Goal: Task Accomplishment & Management: Manage account settings

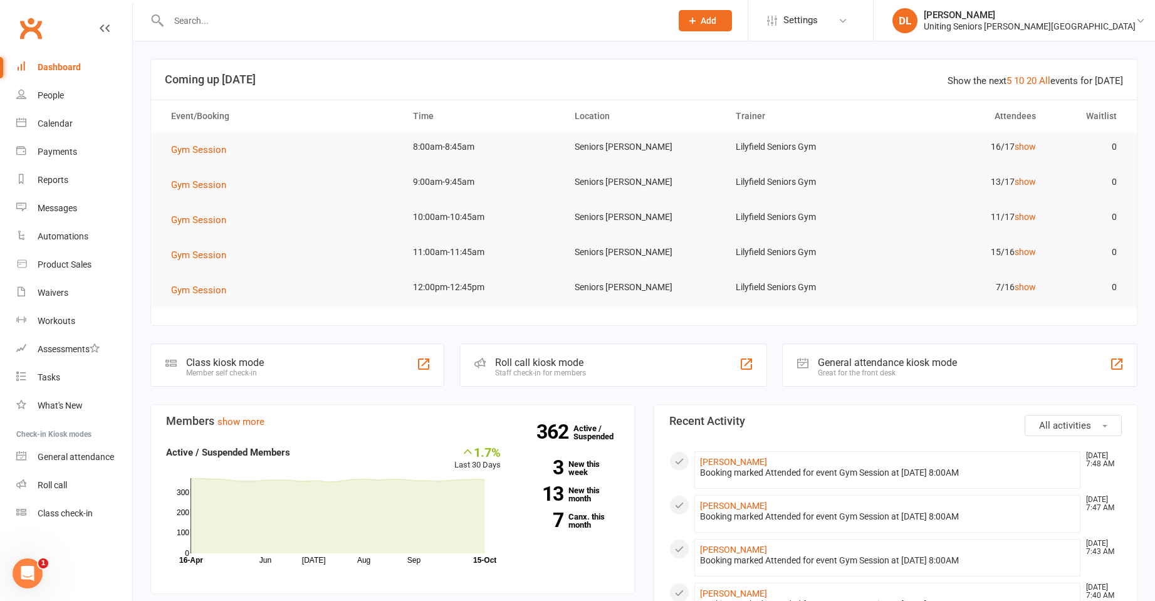
click at [254, 28] on input "text" at bounding box center [414, 21] width 498 height 18
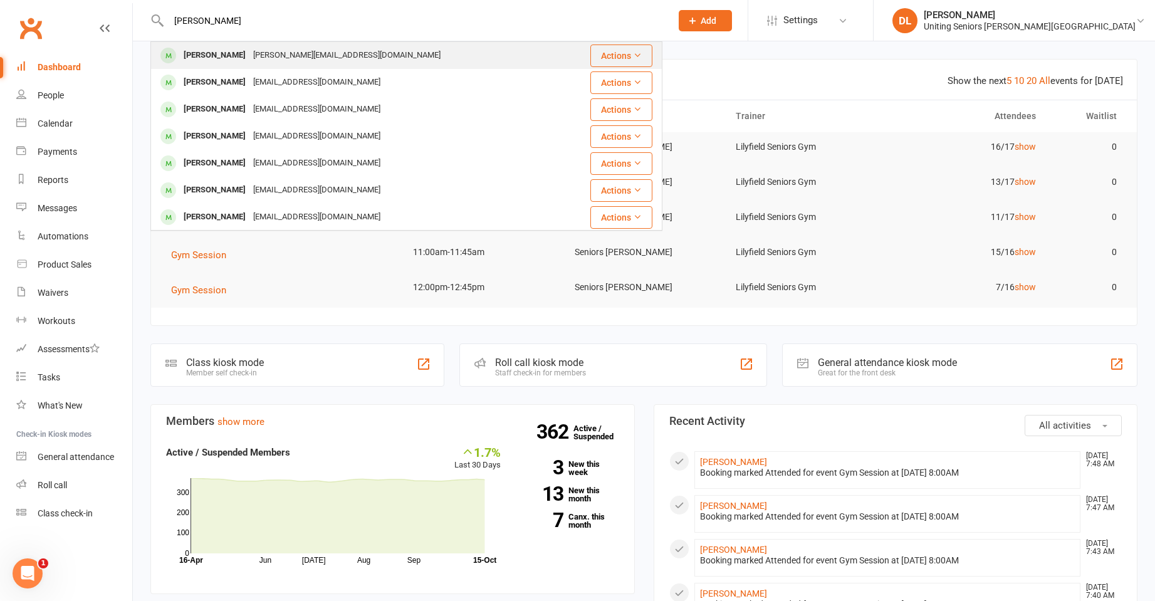
type input "janet yo"
click at [286, 61] on div "janet.anne40@gmail.com" at bounding box center [346, 55] width 195 height 18
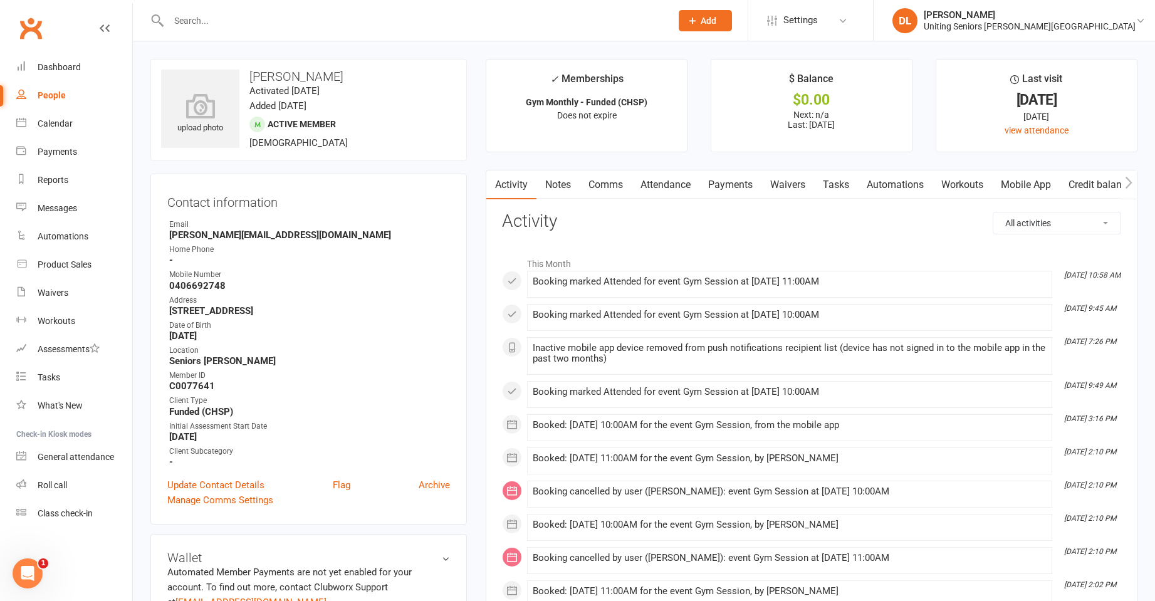
click at [672, 175] on link "Attendance" at bounding box center [666, 184] width 68 height 29
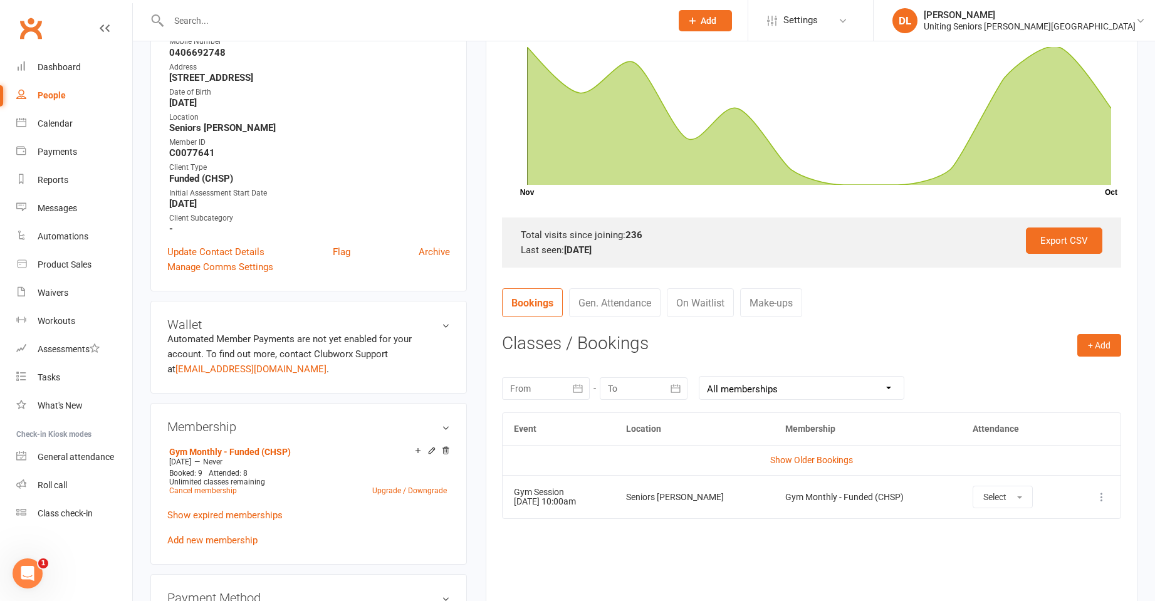
scroll to position [439, 0]
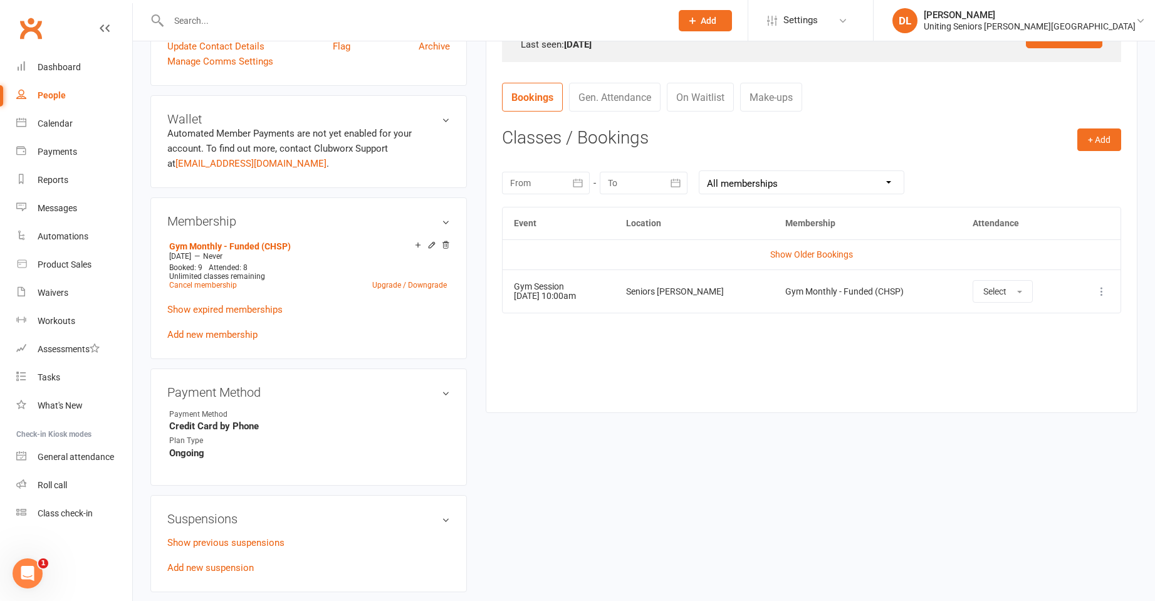
click at [251, 13] on input "text" at bounding box center [414, 21] width 498 height 18
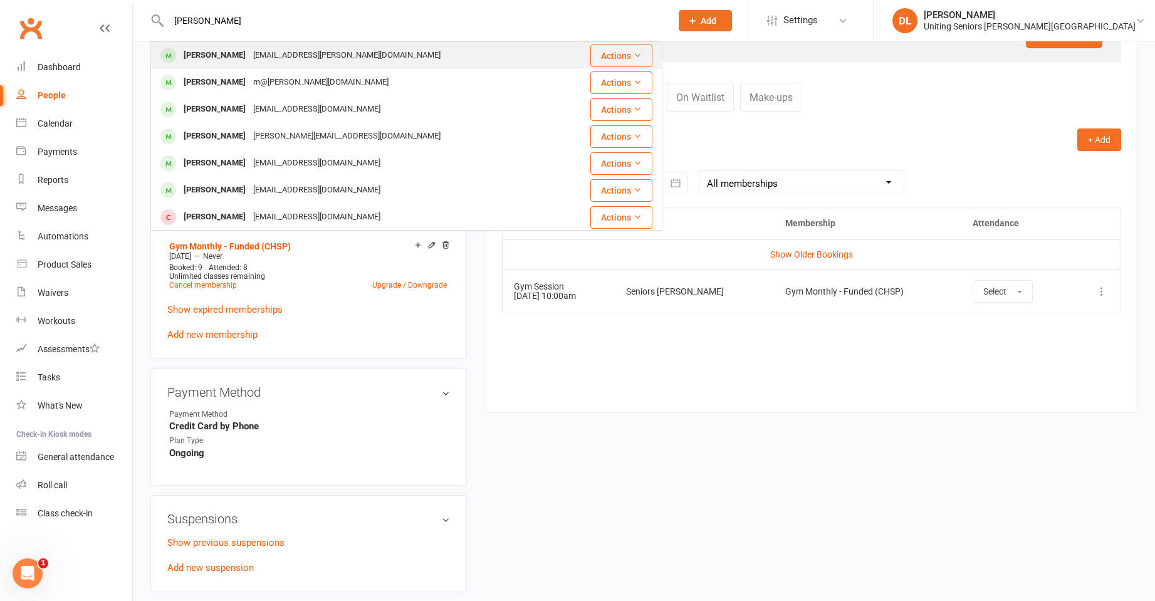
type input "christopher shain"
click at [370, 63] on div "Chris Shain photo@shain.com.au" at bounding box center [364, 56] width 424 height 26
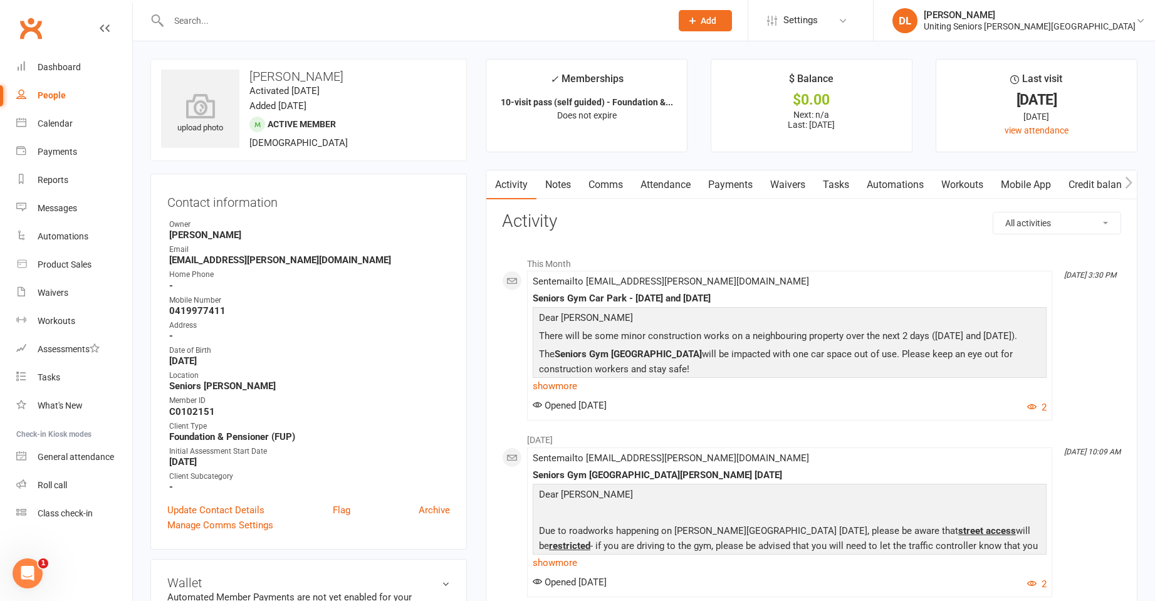
click at [682, 181] on link "Attendance" at bounding box center [666, 184] width 68 height 29
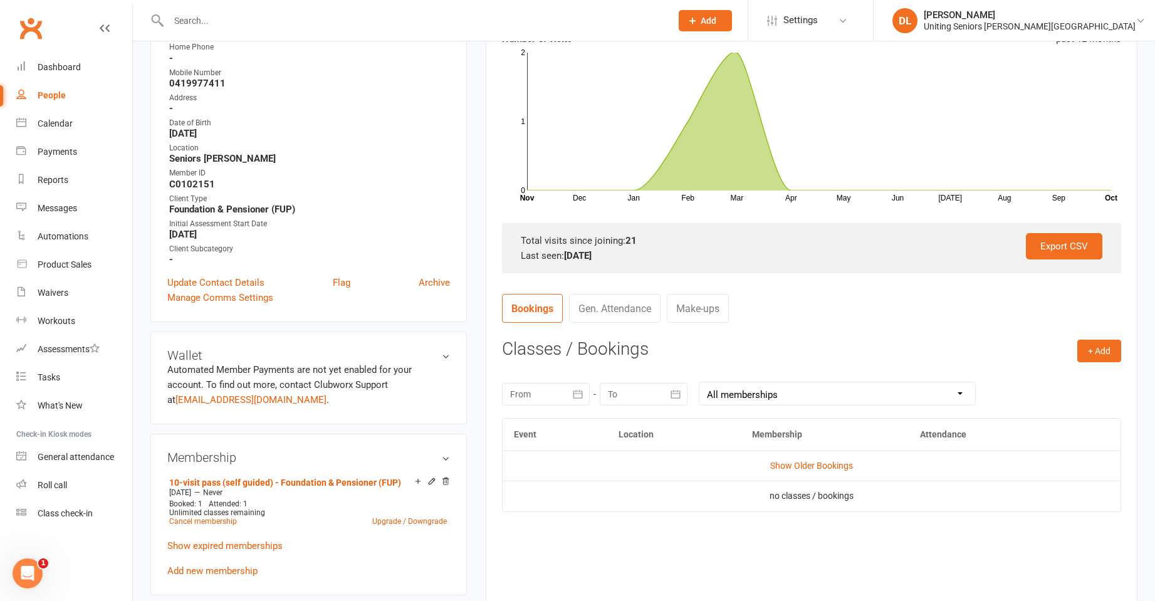
scroll to position [125, 0]
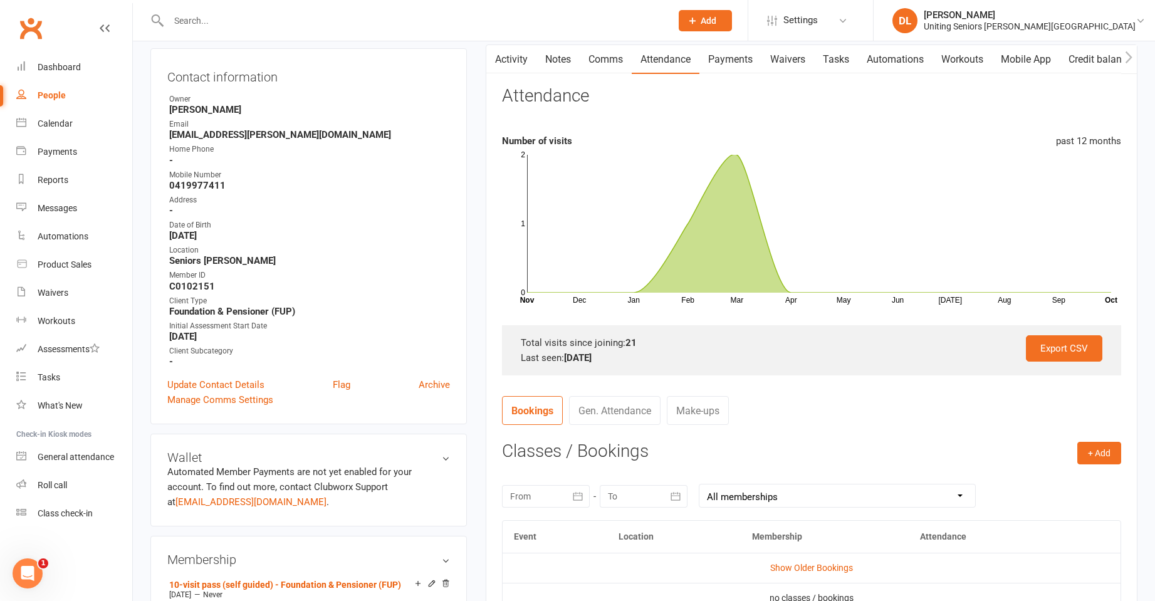
click at [187, 15] on input "text" at bounding box center [414, 21] width 498 height 18
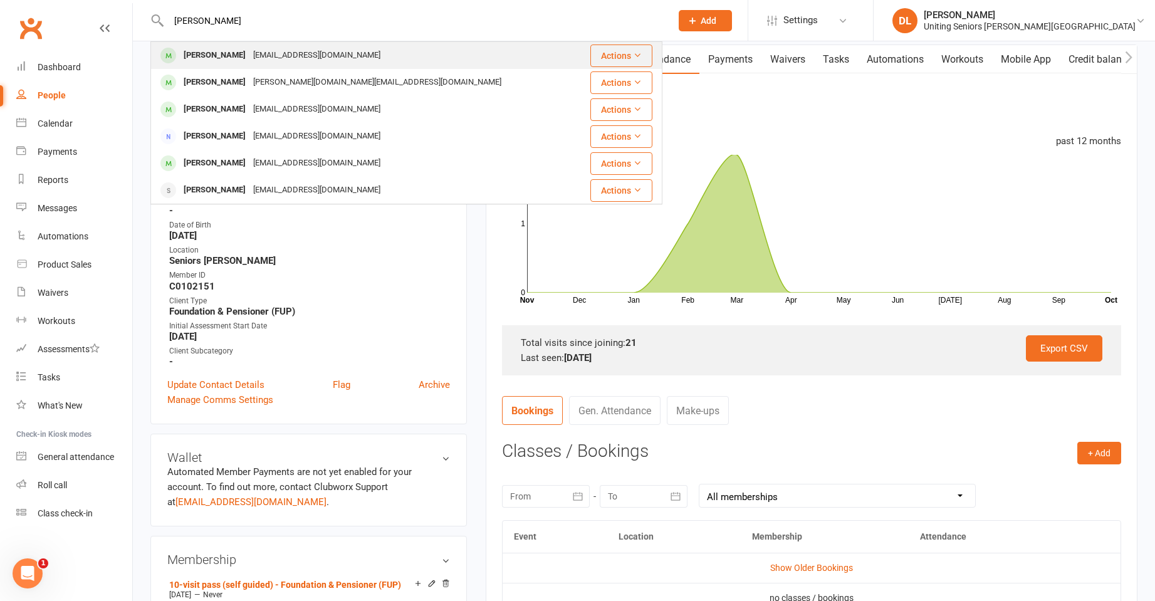
type input "elliott"
click at [293, 63] on div "[EMAIL_ADDRESS][DOMAIN_NAME]" at bounding box center [316, 55] width 135 height 18
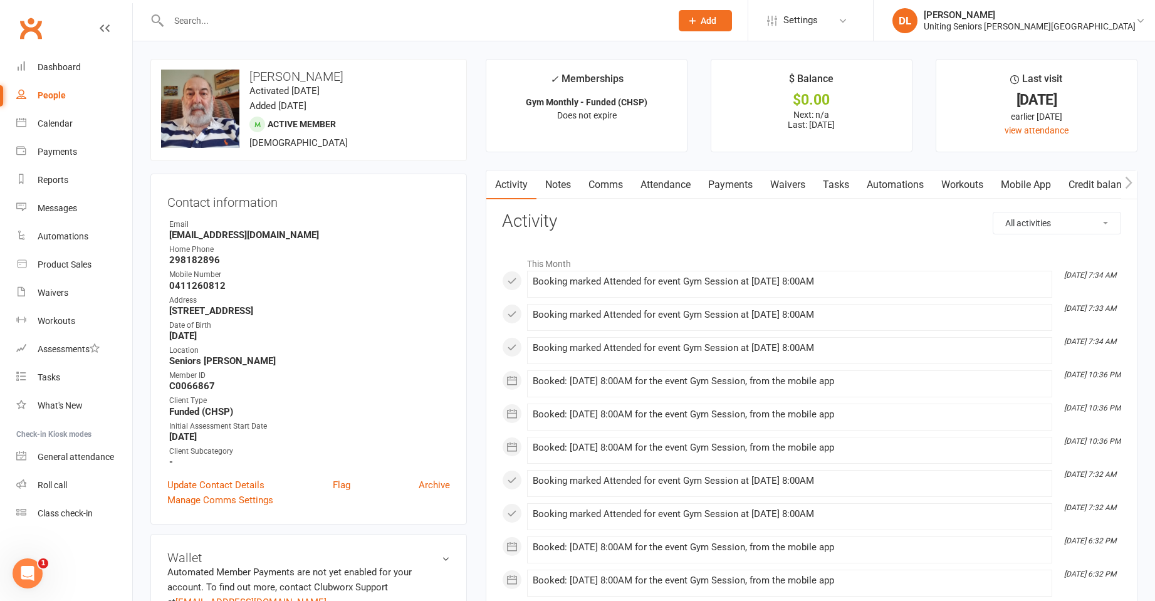
click at [664, 196] on link "Attendance" at bounding box center [666, 184] width 68 height 29
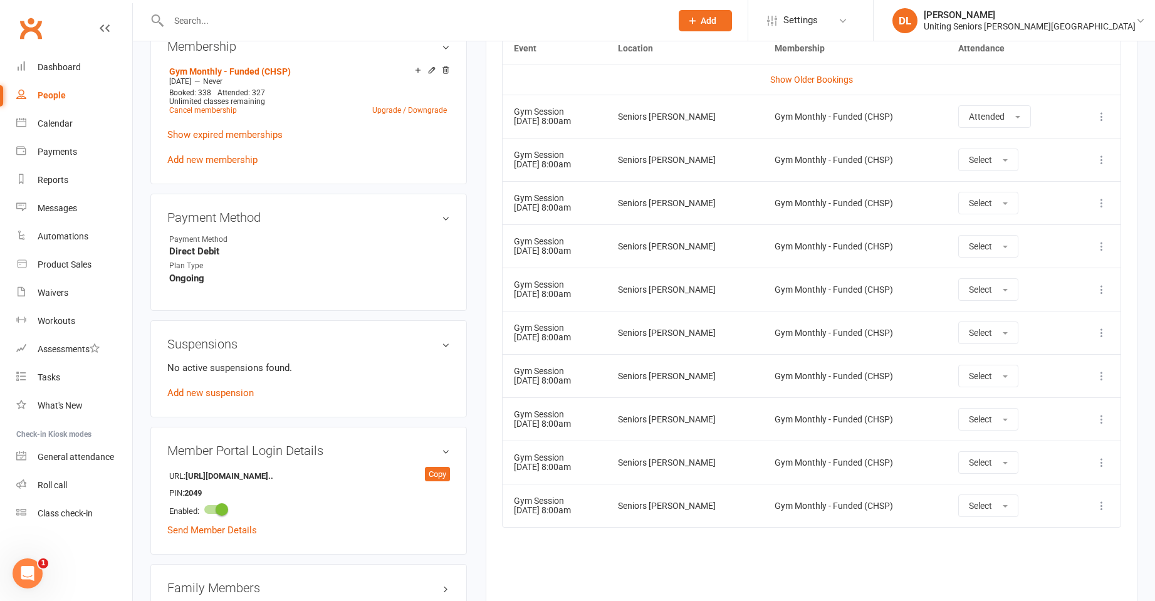
scroll to position [627, 0]
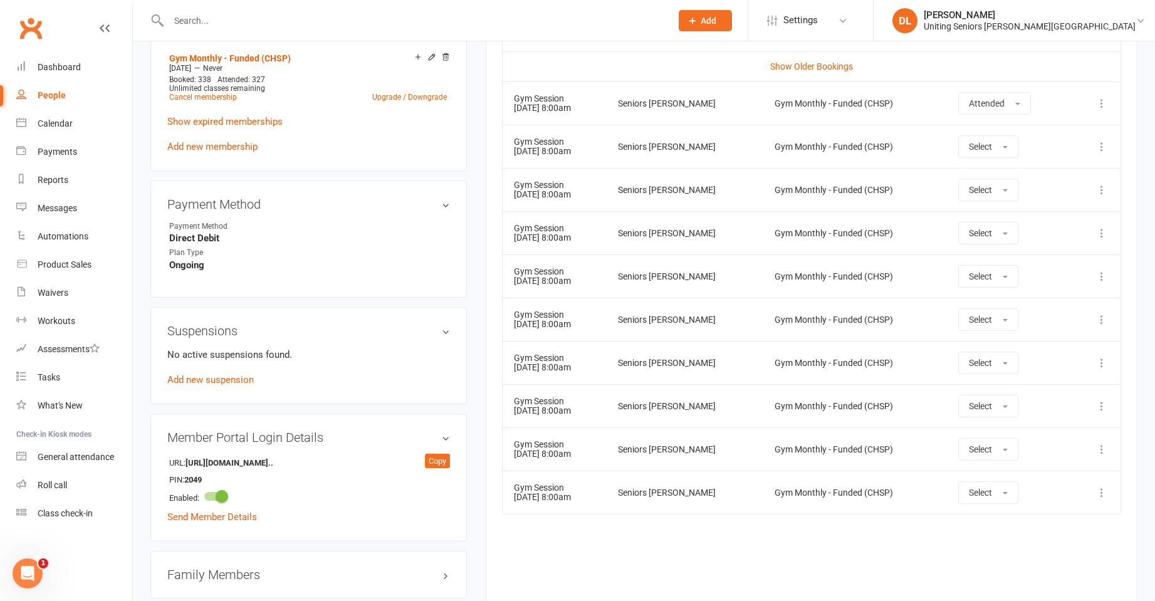
drag, startPoint x: 595, startPoint y: 152, endPoint x: 625, endPoint y: 157, distance: 30.5
click at [607, 157] on td "Gym Session 17 Oct 2025 8:00am" at bounding box center [555, 146] width 104 height 43
click at [517, 138] on div "Gym Session" at bounding box center [554, 141] width 81 height 9
drag, startPoint x: 507, startPoint y: 142, endPoint x: 667, endPoint y: 151, distance: 160.7
click at [667, 151] on tr "Gym Session 17 Oct 2025 8:00am Seniors Gym Lilyfield Gym Monthly - Funded (CHSP…" at bounding box center [812, 146] width 618 height 43
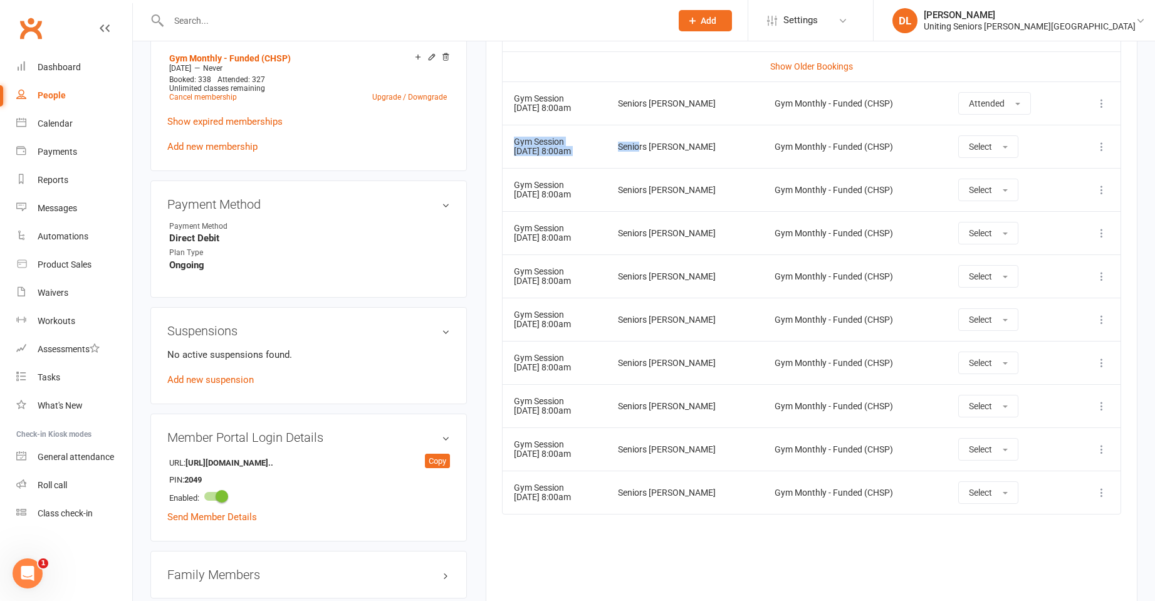
click at [635, 162] on td "Seniors [PERSON_NAME]" at bounding box center [685, 146] width 157 height 43
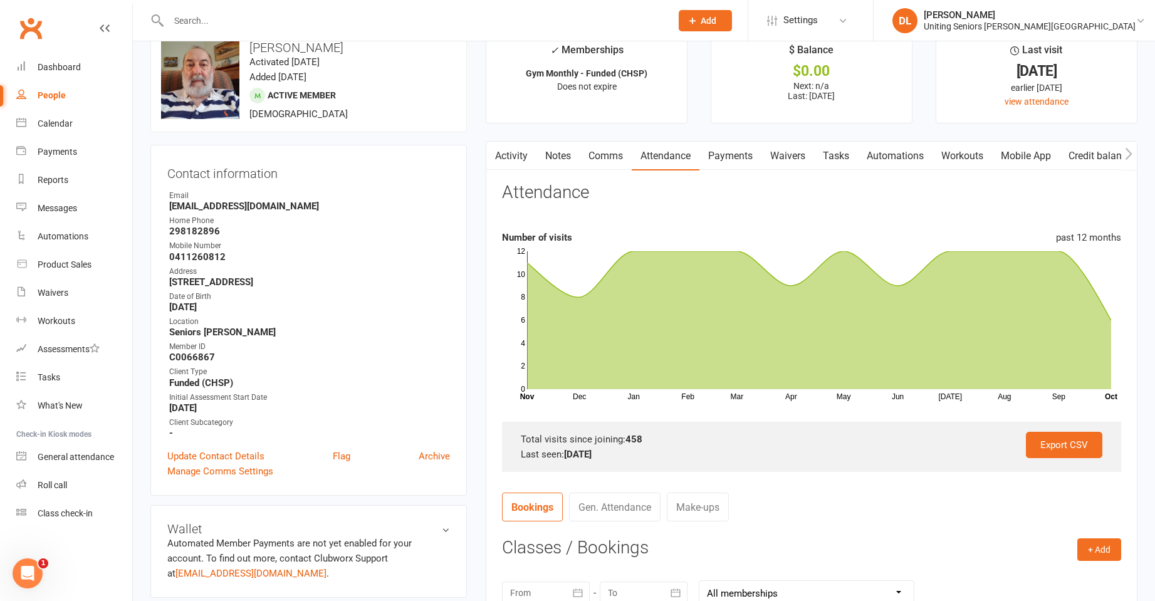
scroll to position [0, 0]
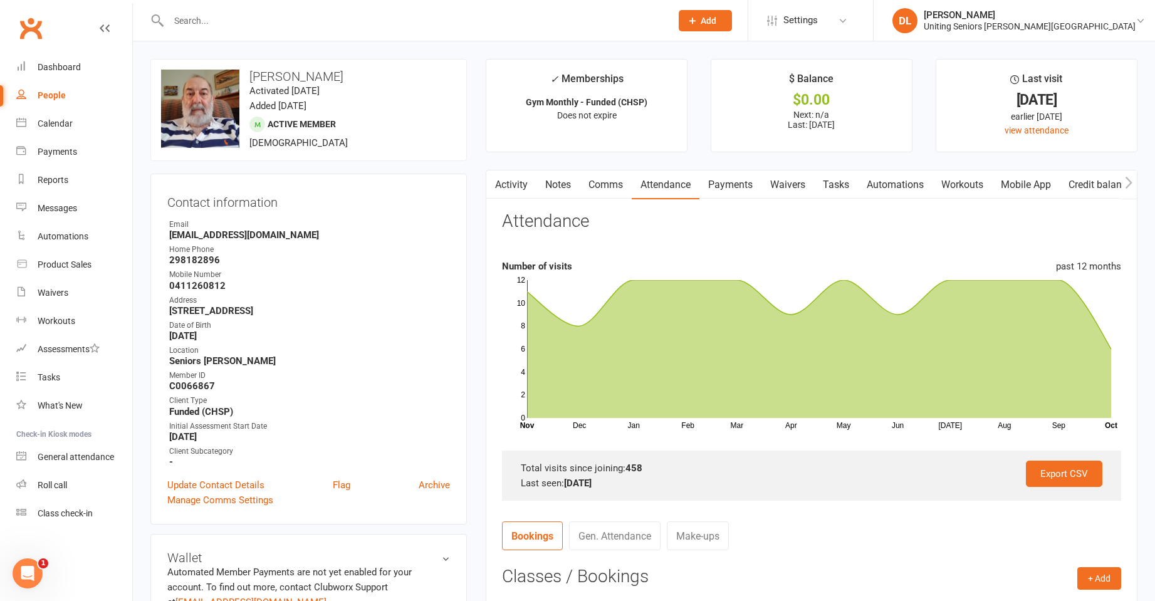
drag, startPoint x: 244, startPoint y: 76, endPoint x: 342, endPoint y: 70, distance: 97.3
click at [341, 70] on h3 "[PERSON_NAME]" at bounding box center [308, 77] width 295 height 14
copy h3 "[PERSON_NAME]"
click at [239, 35] on div at bounding box center [406, 20] width 512 height 41
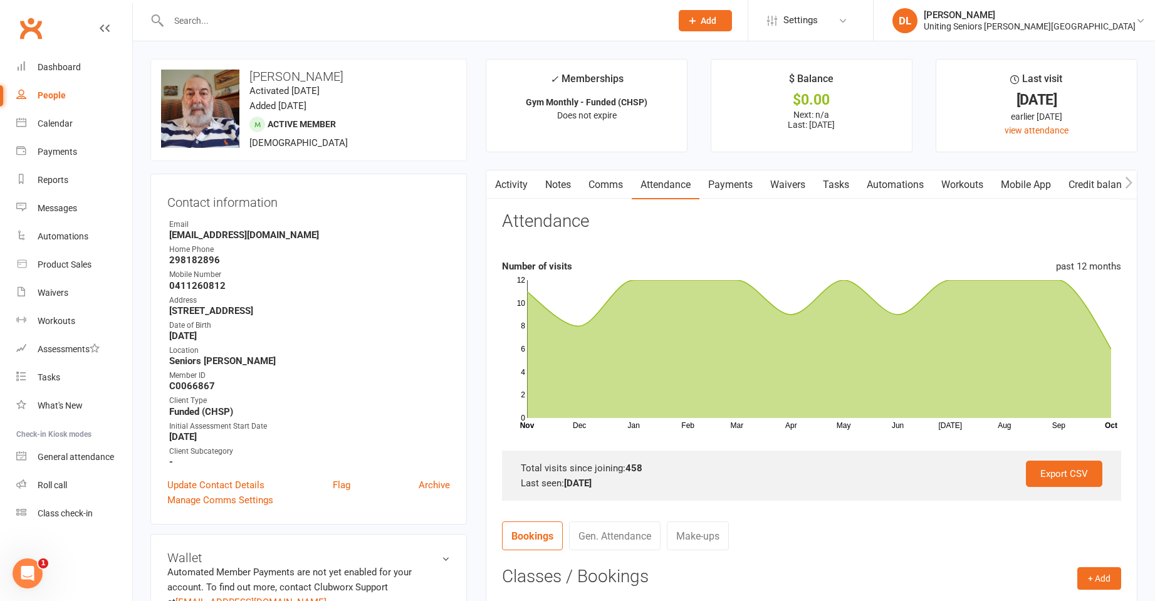
click at [245, 26] on input "text" at bounding box center [414, 21] width 498 height 18
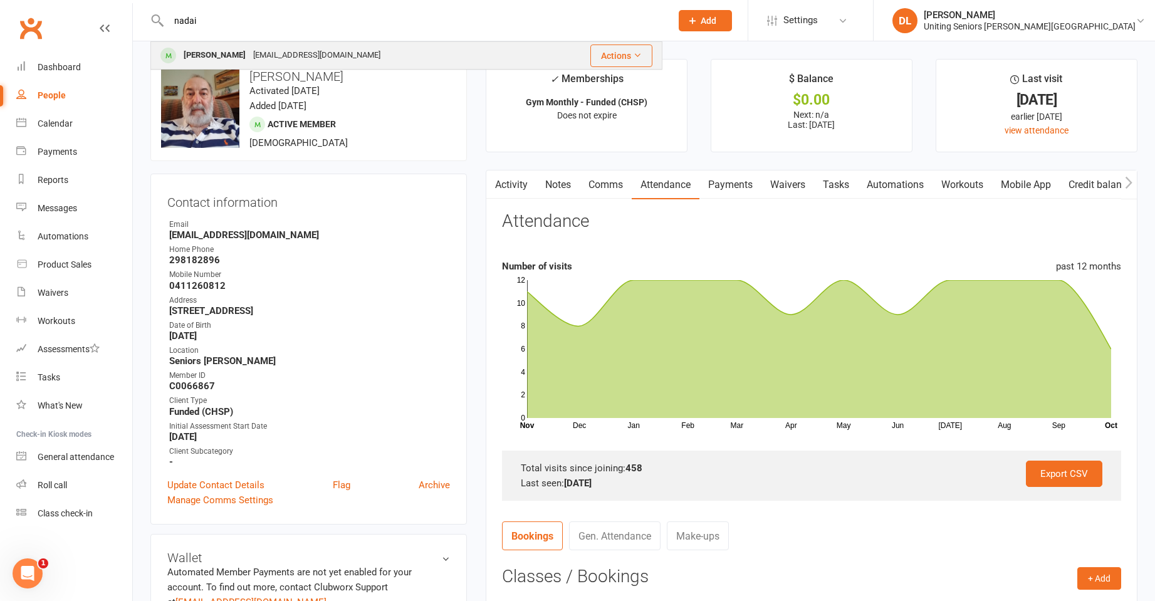
type input "nadai"
click at [278, 47] on div "[EMAIL_ADDRESS][DOMAIN_NAME]" at bounding box center [316, 55] width 135 height 18
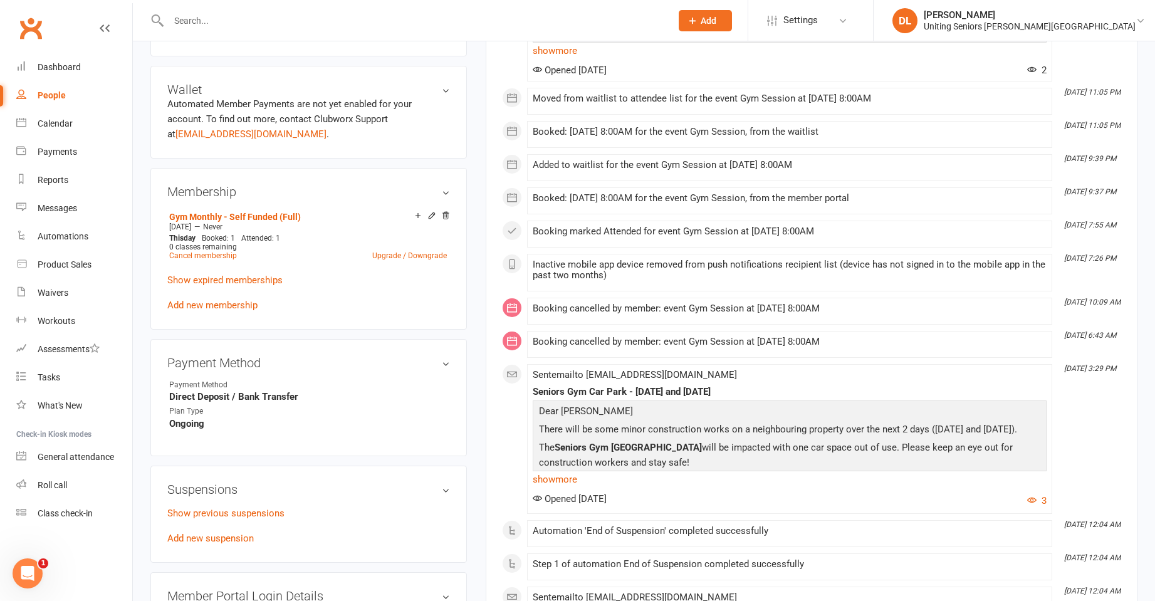
scroll to position [313, 0]
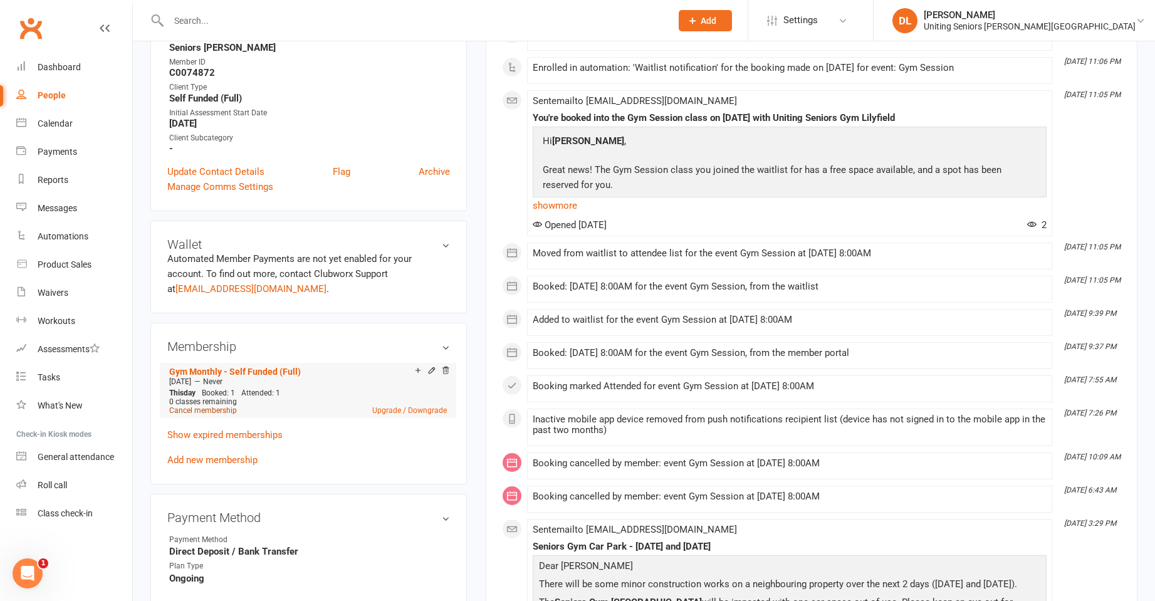
click at [207, 410] on link "Cancel membership" at bounding box center [203, 410] width 68 height 9
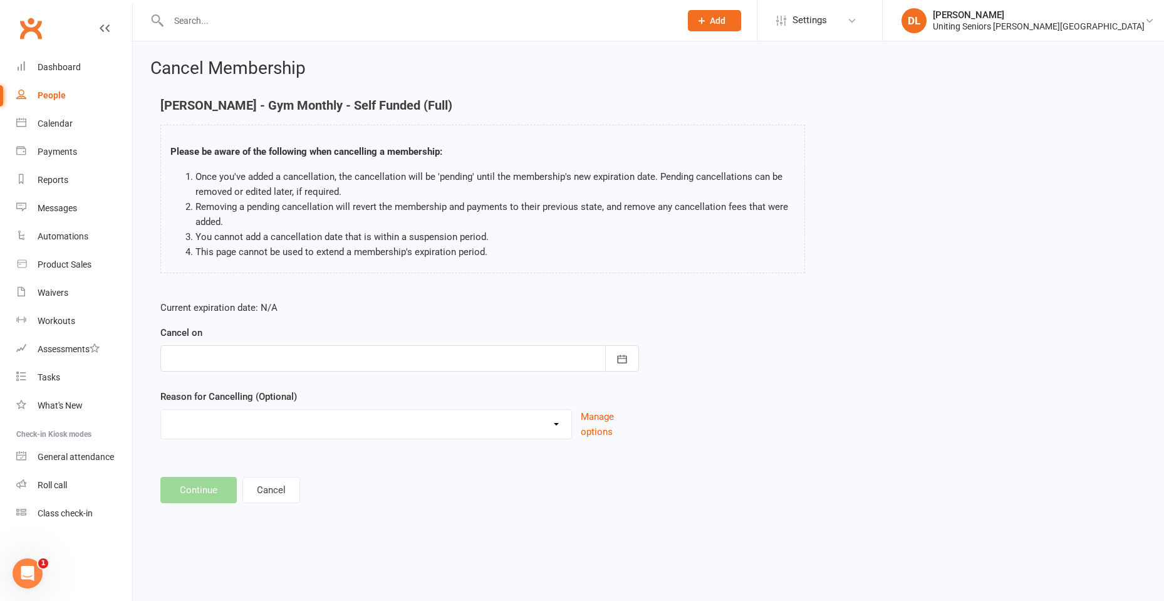
click at [357, 353] on div at bounding box center [399, 358] width 479 height 26
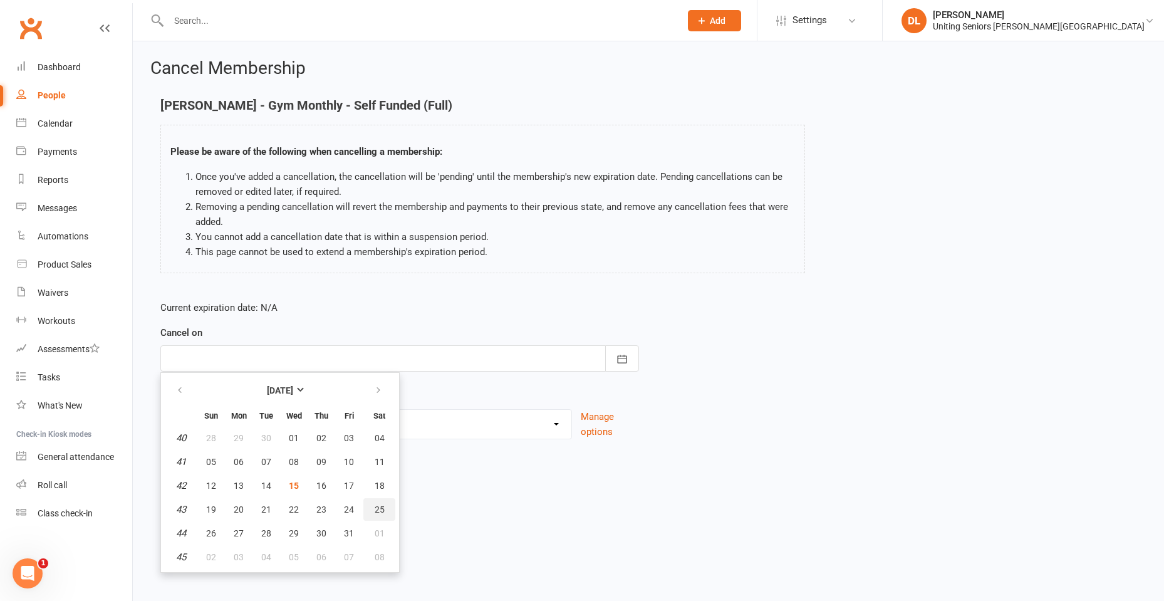
click at [382, 511] on span "25" at bounding box center [380, 509] width 10 height 10
type input "[DATE]"
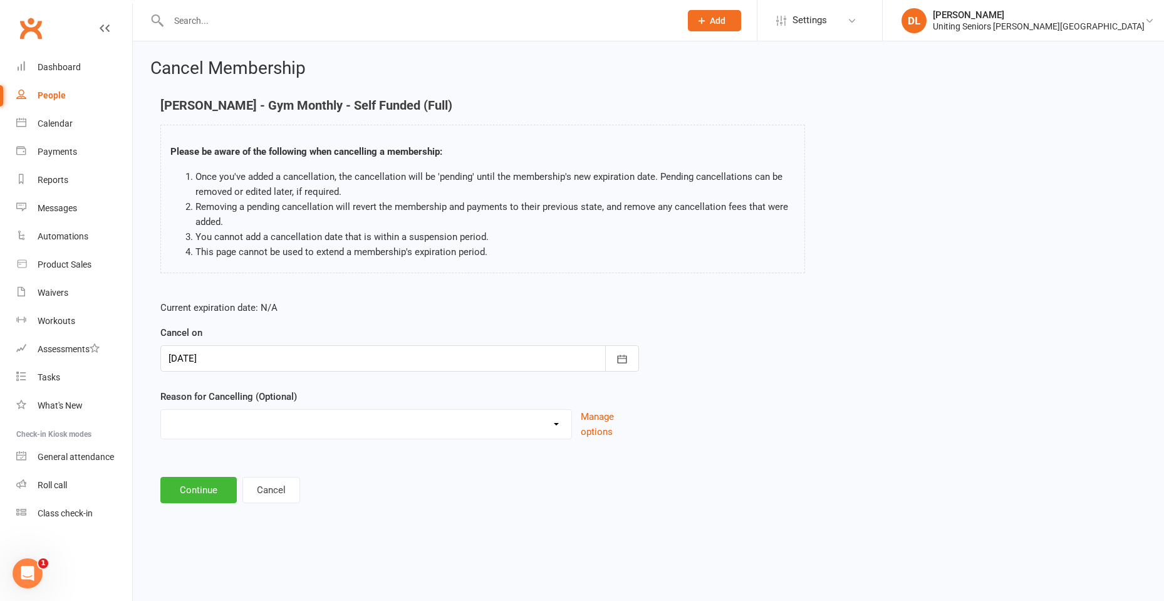
click at [309, 437] on div "Discharged End 10VP Health Holiday Injury Moving to HCP other Transition to CHS…" at bounding box center [366, 424] width 412 height 30
click at [303, 410] on select "Discharged End 10VP Health Holiday Injury Moving to HCP other Transition to CHS…" at bounding box center [366, 422] width 410 height 25
click at [776, 476] on main "[PERSON_NAME] - Gym Monthly - Self Funded (Full) Please be aware of the followi…" at bounding box center [648, 300] width 996 height 405
click at [198, 482] on button "Continue" at bounding box center [198, 490] width 76 height 26
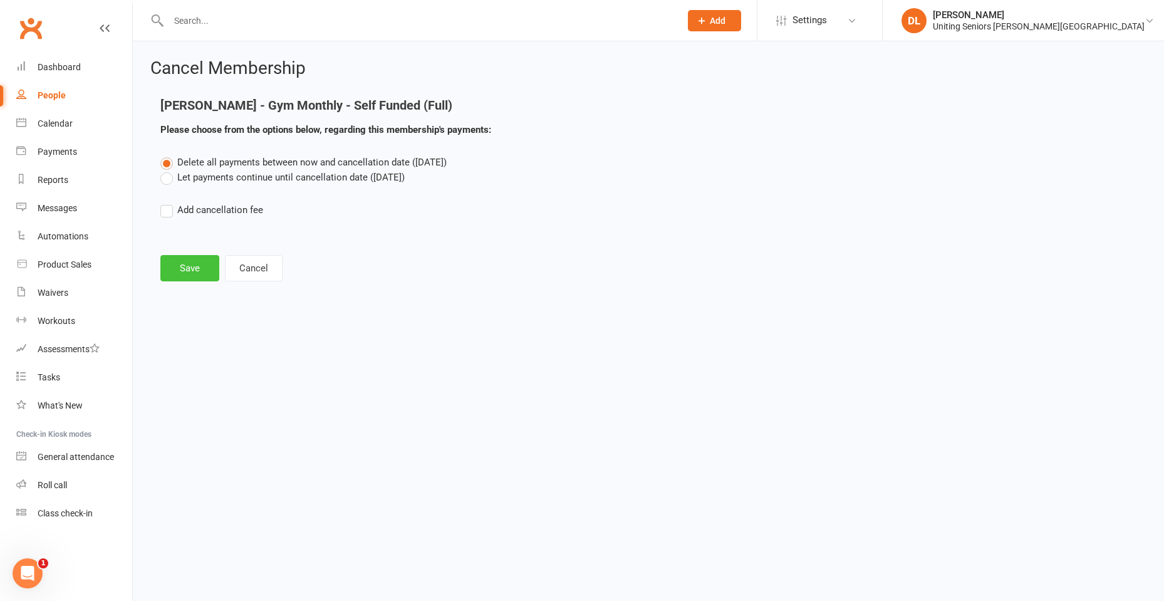
click at [194, 274] on button "Save" at bounding box center [189, 268] width 59 height 26
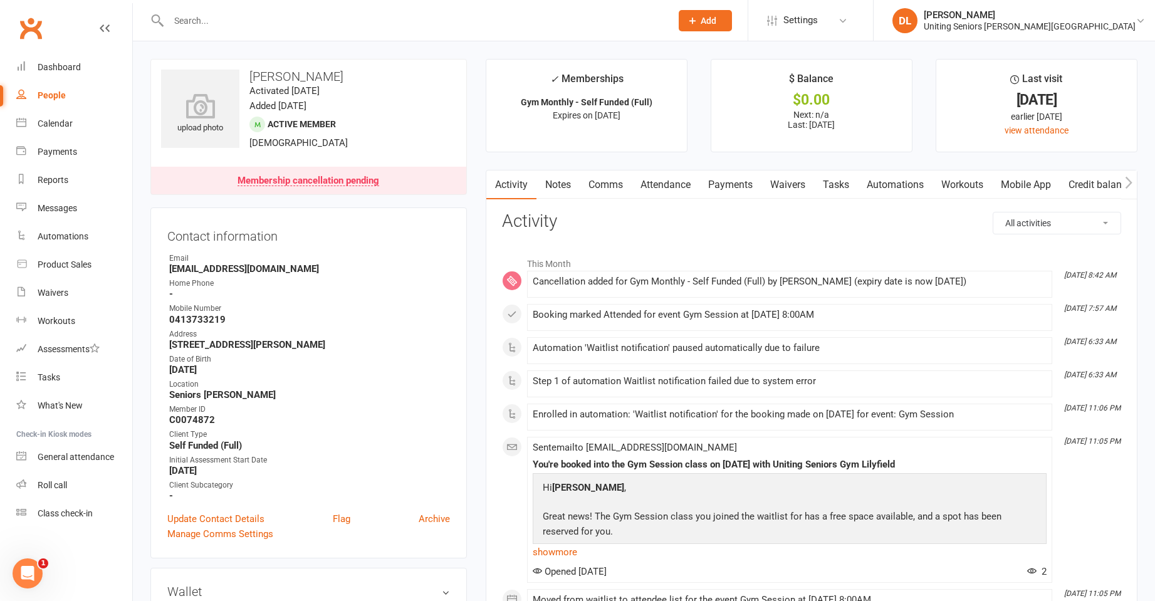
click at [619, 187] on link "Comms" at bounding box center [606, 184] width 52 height 29
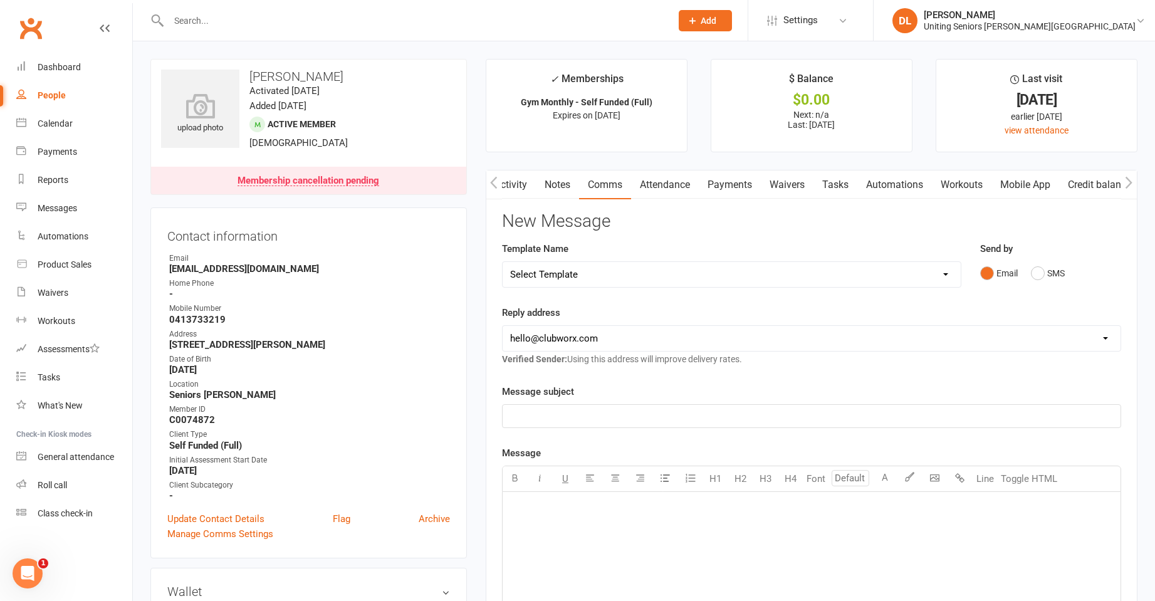
click at [639, 275] on select "Select Template [Email] Absence [Email] Booking Confirmation [Email] Confirmati…" at bounding box center [732, 274] width 458 height 25
click at [503, 262] on select "Select Template [Email] Absence [Email] Booking Confirmation [Email] Confirmati…" at bounding box center [732, 274] width 458 height 25
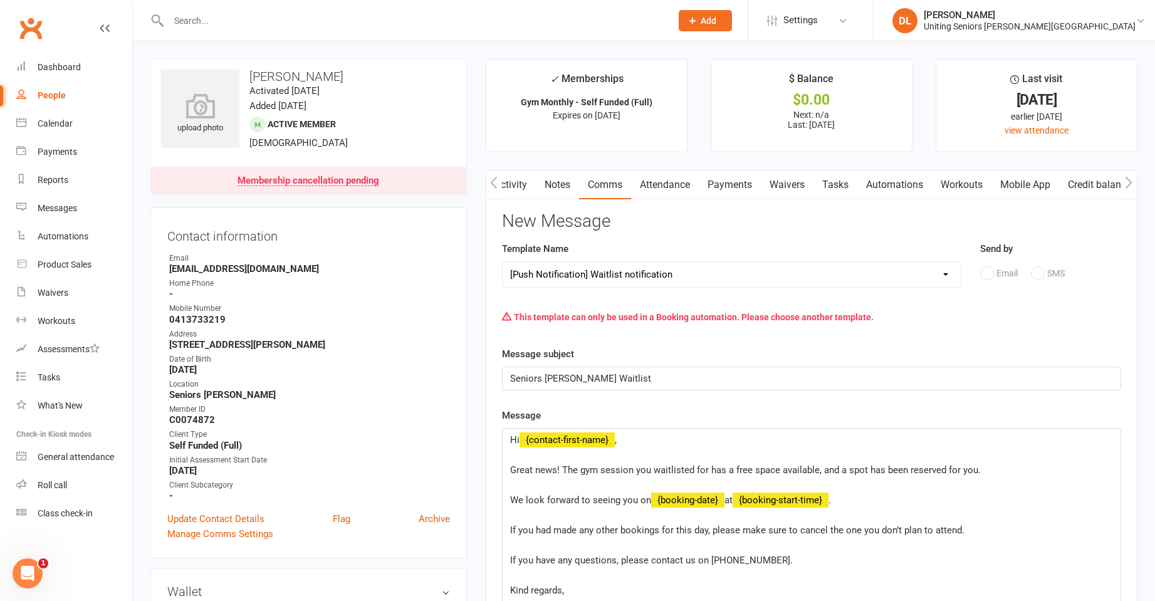
click at [606, 279] on select "Select Template [Email] Absence [Email] Booking Confirmation [Email] Confirmati…" at bounding box center [732, 274] width 458 height 25
select select "2"
click at [503, 262] on select "Select Template [Email] Absence [Email] Booking Confirmation [Email] Confirmati…" at bounding box center [732, 274] width 458 height 25
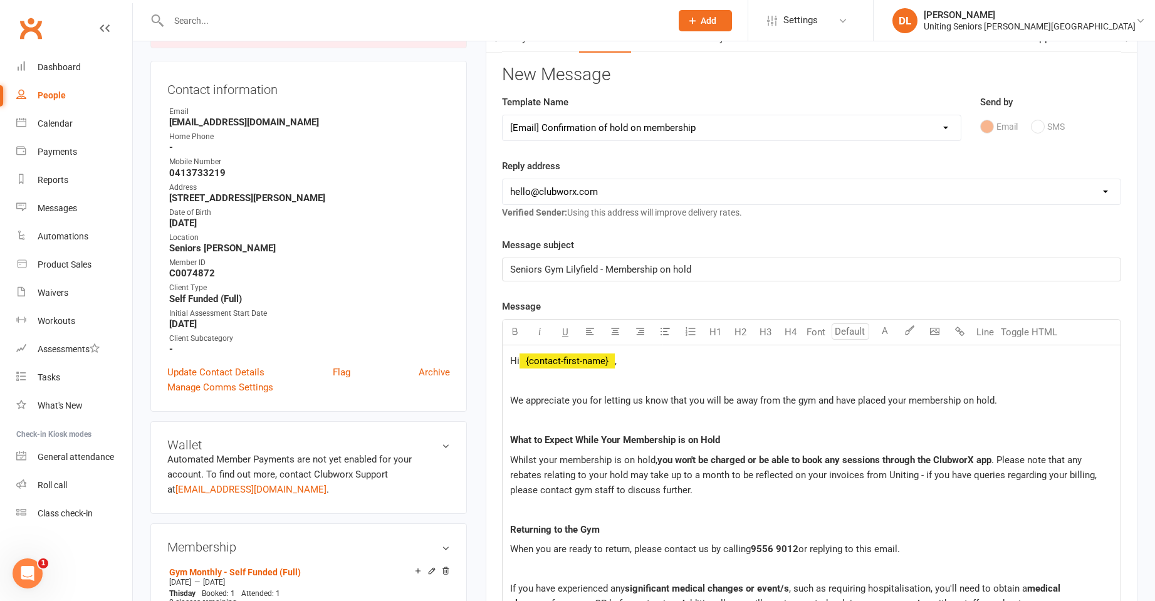
scroll to position [251, 0]
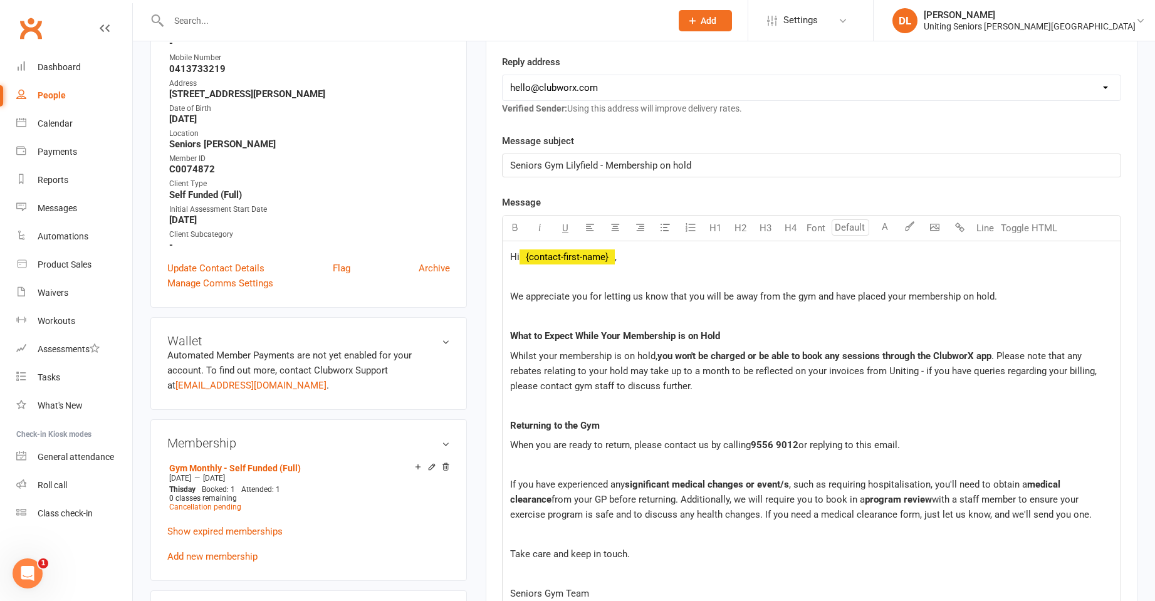
click at [604, 81] on select "[EMAIL_ADDRESS][DOMAIN_NAME] [EMAIL_ADDRESS][DOMAIN_NAME] [EMAIL_ADDRESS][DOMAI…" at bounding box center [812, 87] width 618 height 25
select select "1"
click at [503, 75] on select "[EMAIL_ADDRESS][DOMAIN_NAME] [EMAIL_ADDRESS][DOMAIN_NAME] [EMAIL_ADDRESS][DOMAI…" at bounding box center [812, 87] width 618 height 25
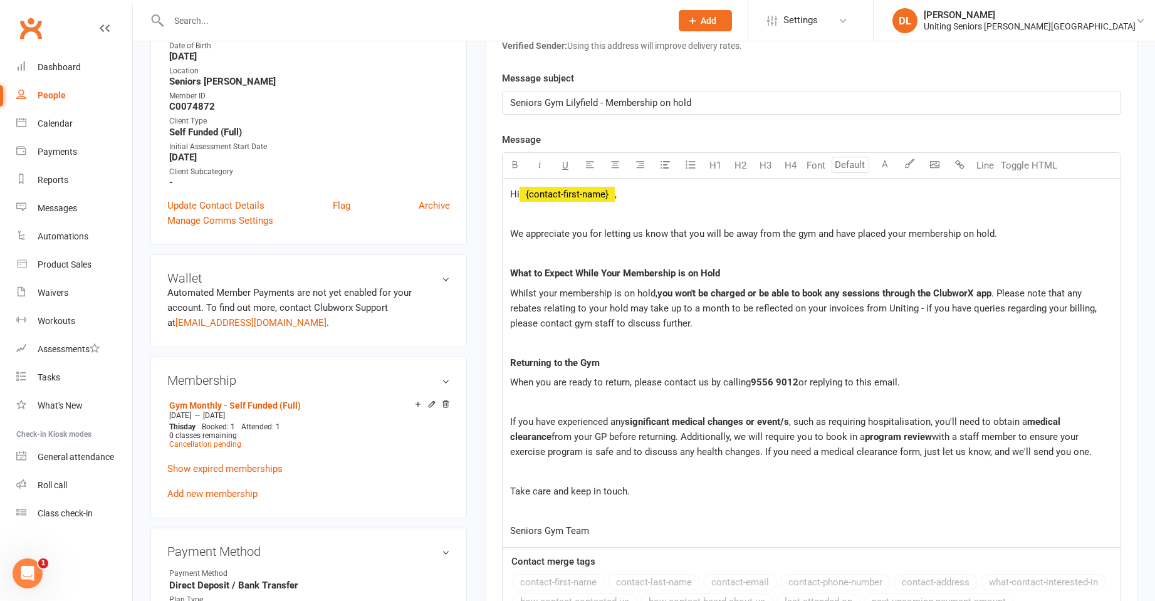
scroll to position [627, 0]
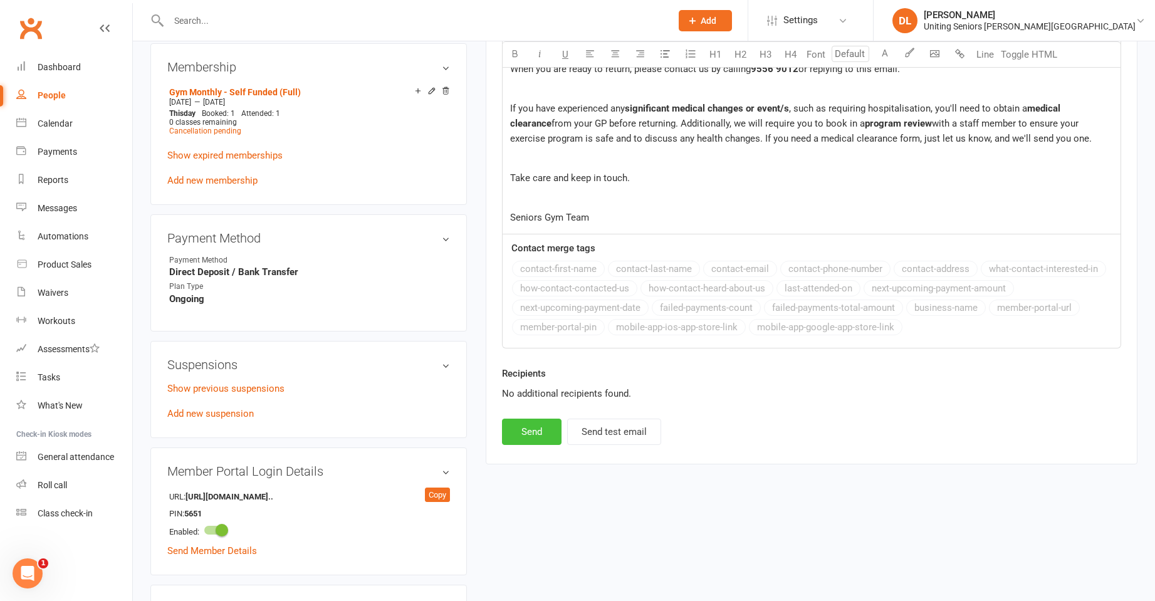
click at [527, 436] on button "Send" at bounding box center [532, 432] width 60 height 26
select select
select select "0"
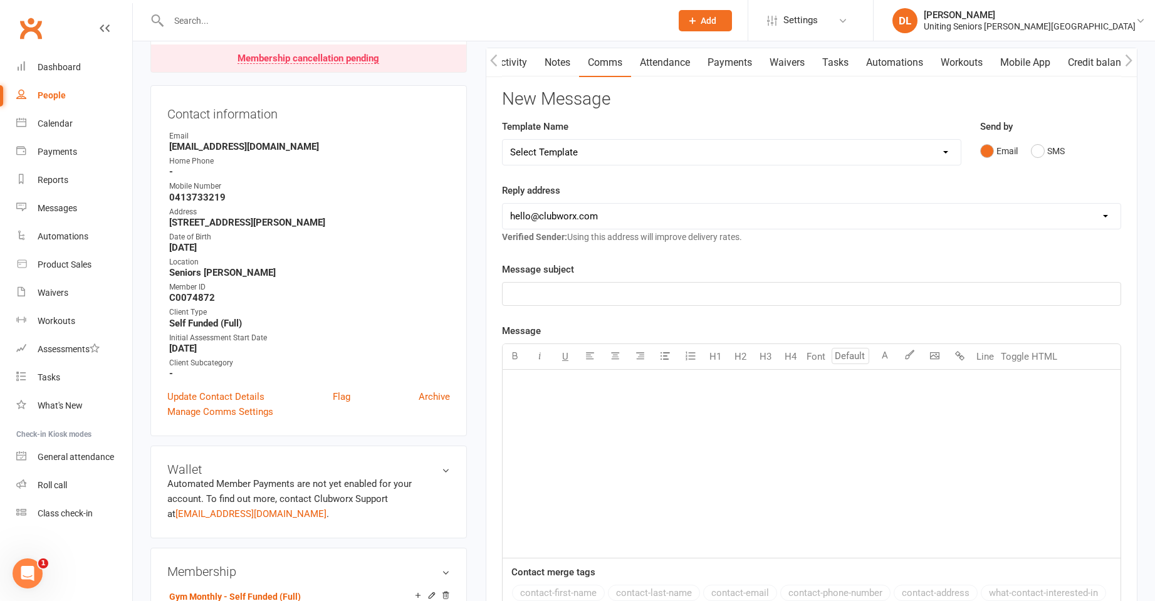
scroll to position [0, 0]
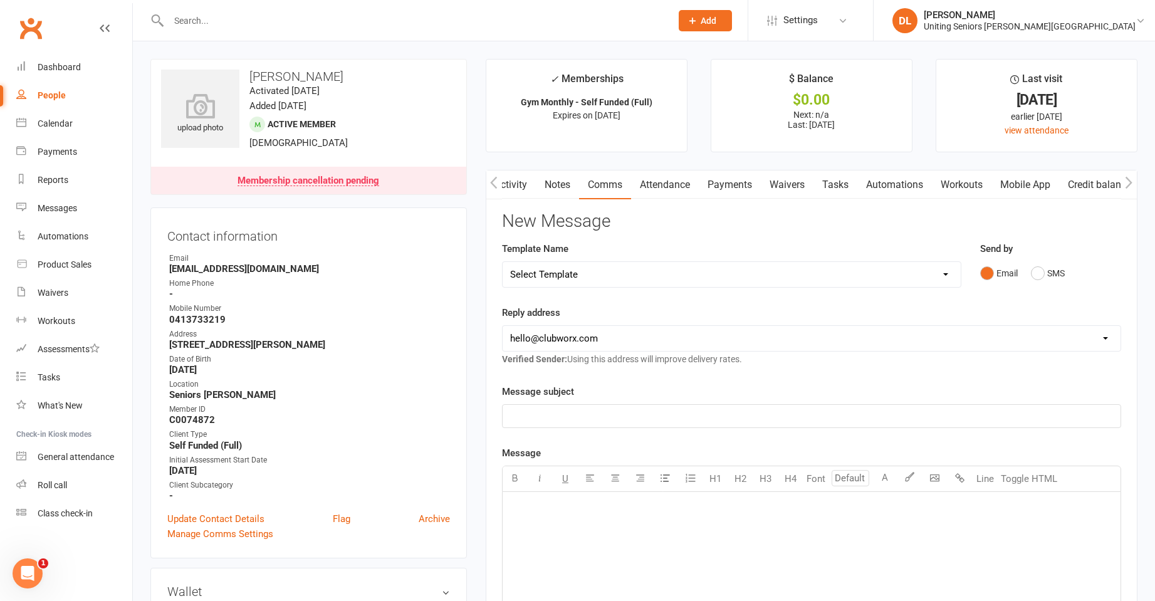
click at [214, 24] on input "text" at bounding box center [414, 21] width 498 height 18
click at [72, 122] on div "Calendar" at bounding box center [55, 123] width 35 height 10
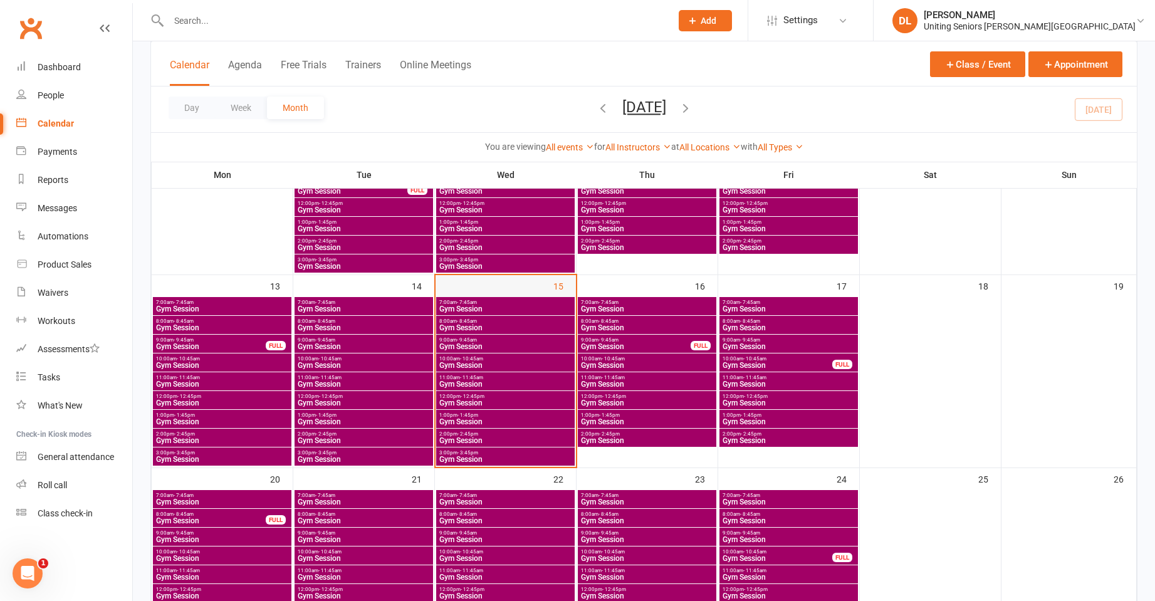
scroll to position [376, 0]
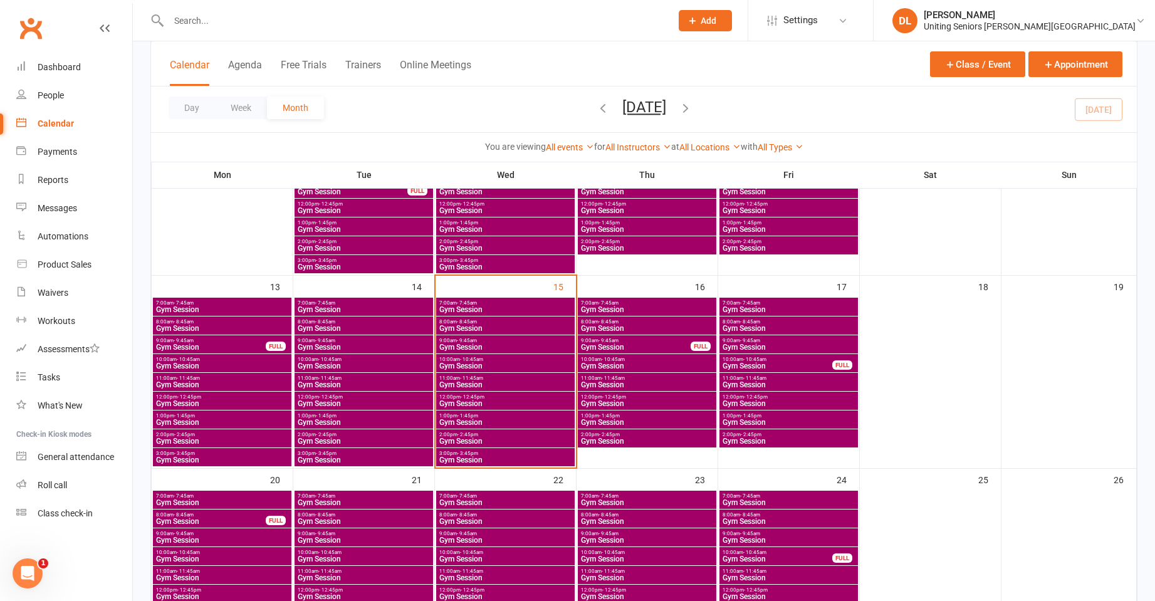
click at [491, 385] on span "Gym Session" at bounding box center [505, 385] width 133 height 8
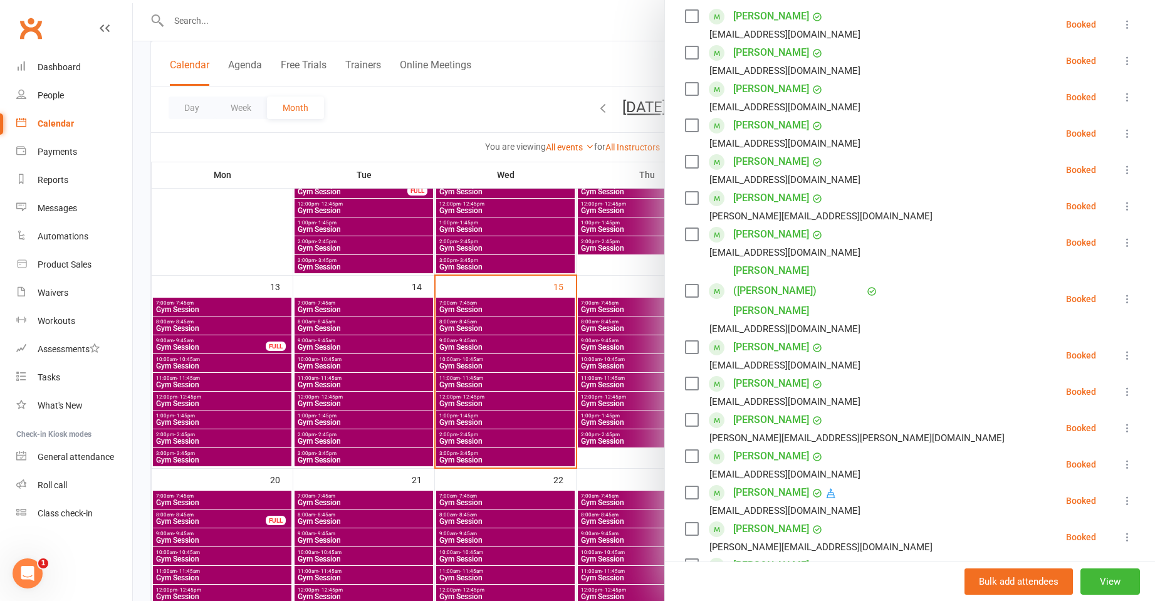
scroll to position [439, 0]
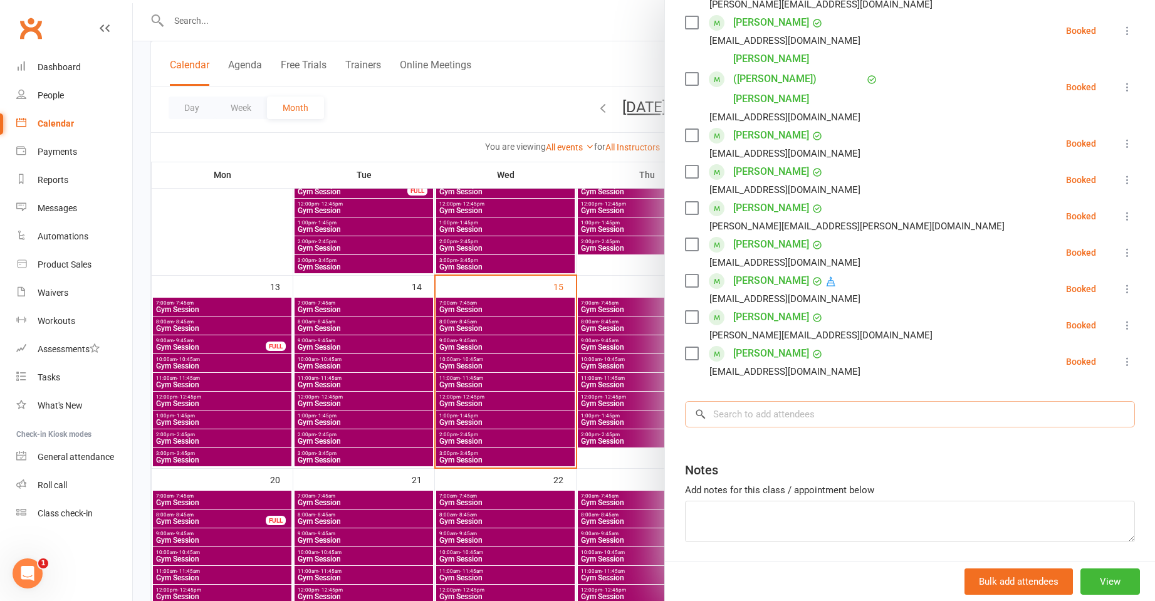
click at [822, 401] on input "search" at bounding box center [910, 414] width 450 height 26
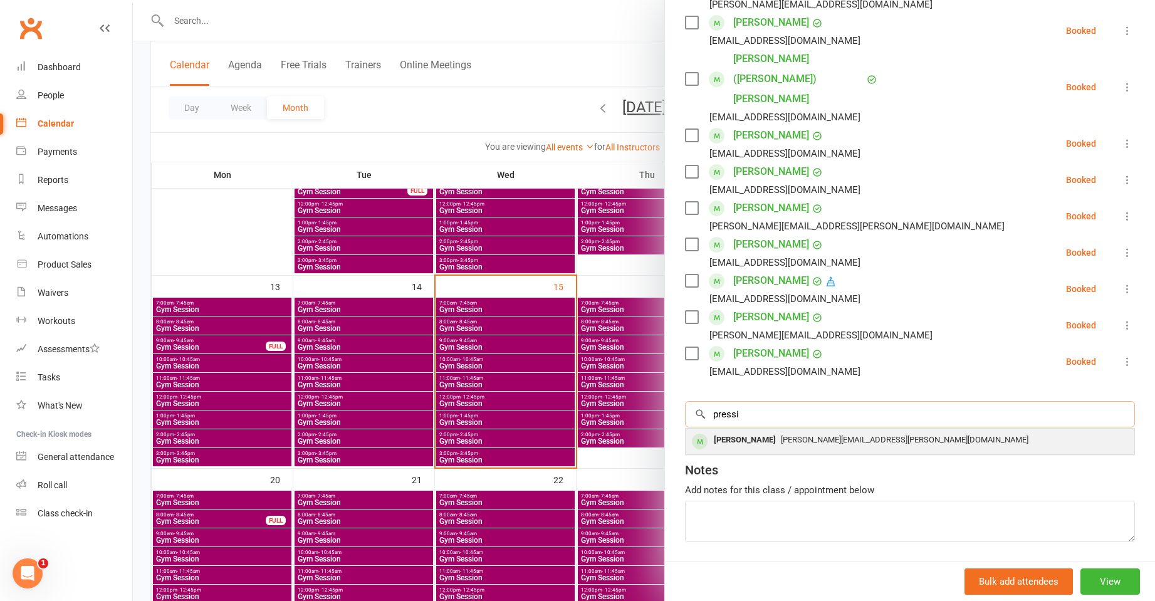
type input "pressi"
click at [844, 435] on span "[PERSON_NAME][EMAIL_ADDRESS][PERSON_NAME][DOMAIN_NAME]" at bounding box center [905, 439] width 248 height 9
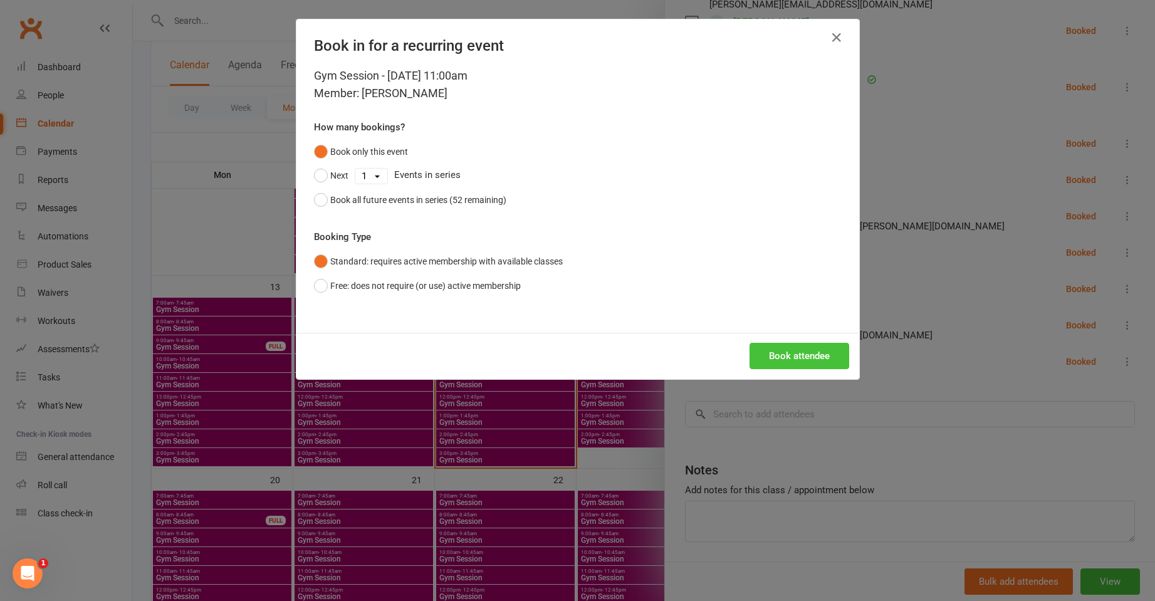
click at [794, 346] on button "Book attendee" at bounding box center [799, 356] width 100 height 26
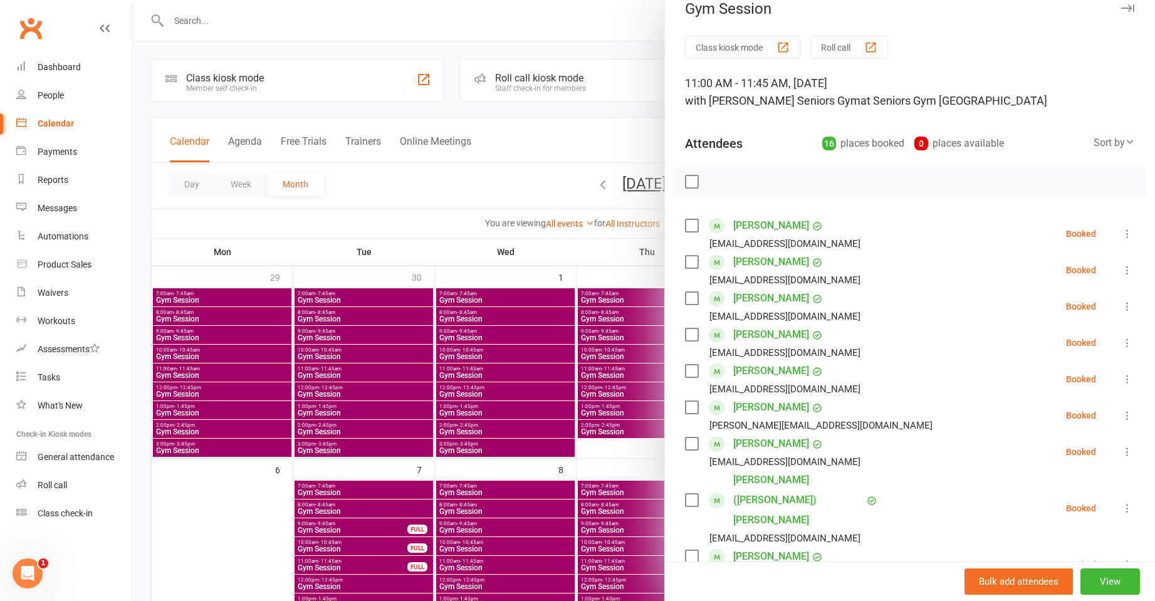
scroll to position [0, 0]
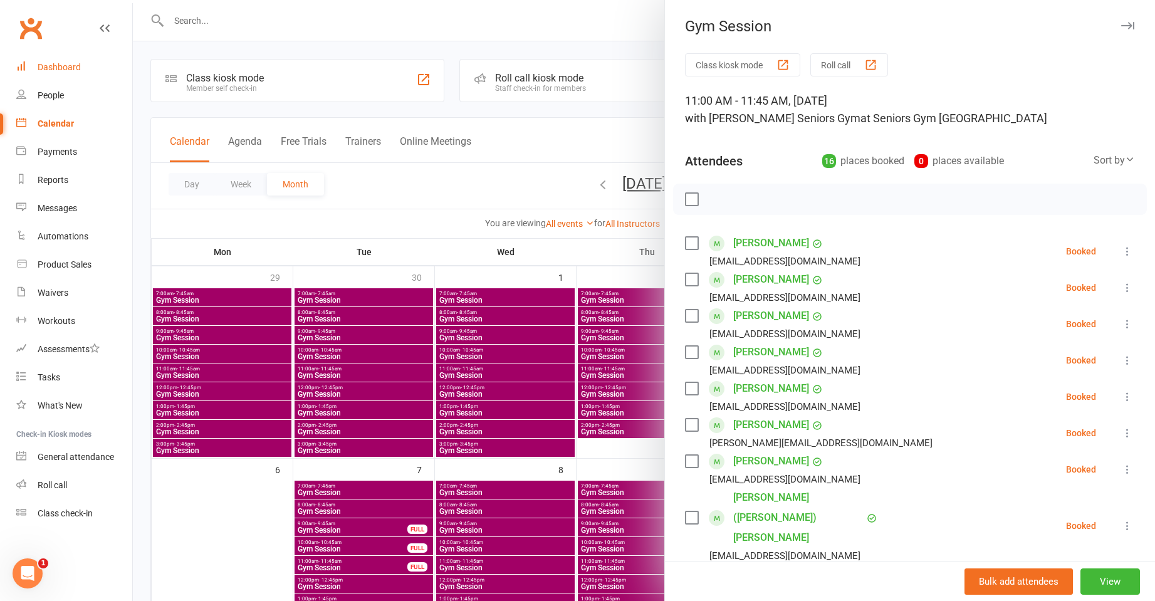
click at [112, 58] on link "Dashboard" at bounding box center [74, 67] width 116 height 28
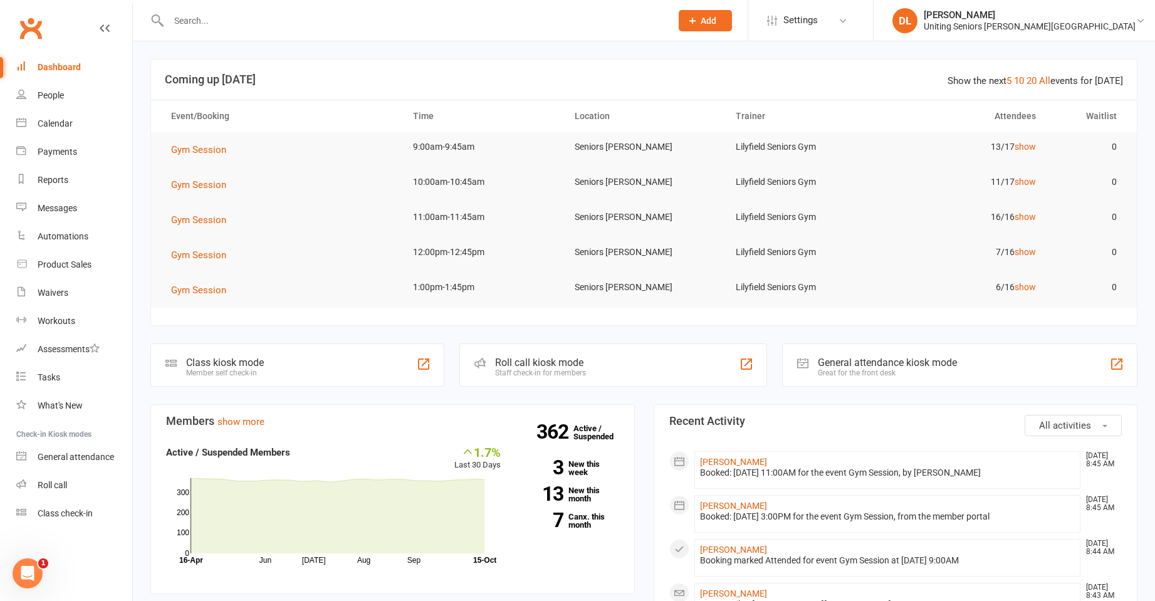
click at [258, 21] on input "text" at bounding box center [414, 21] width 498 height 18
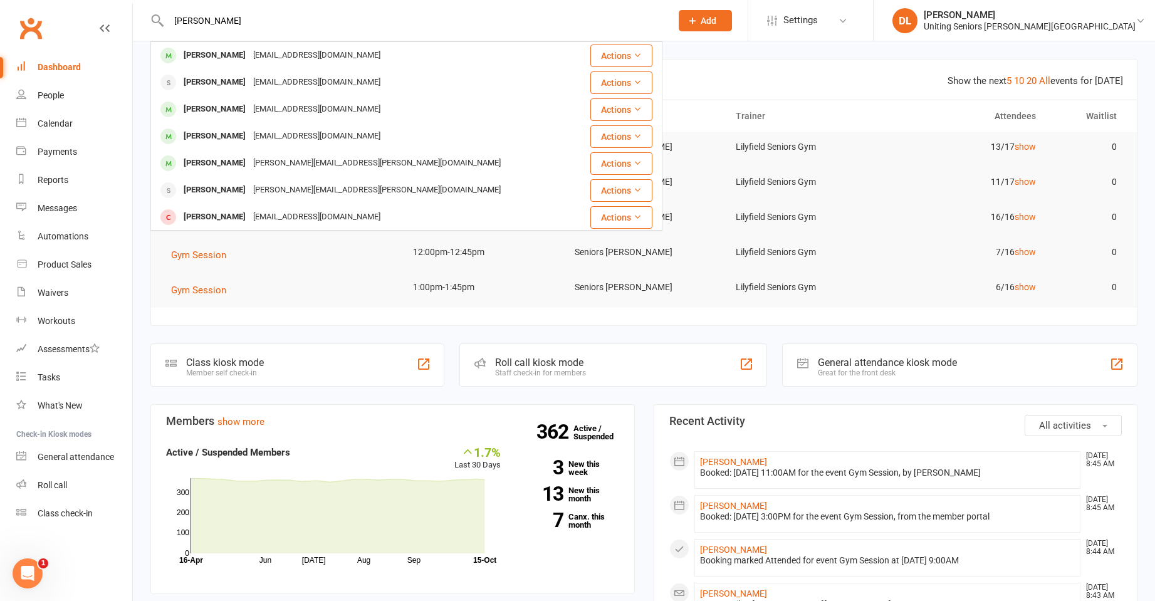
type input "[PERSON_NAME]"
click at [280, 48] on div "[EMAIL_ADDRESS][DOMAIN_NAME]" at bounding box center [316, 55] width 135 height 18
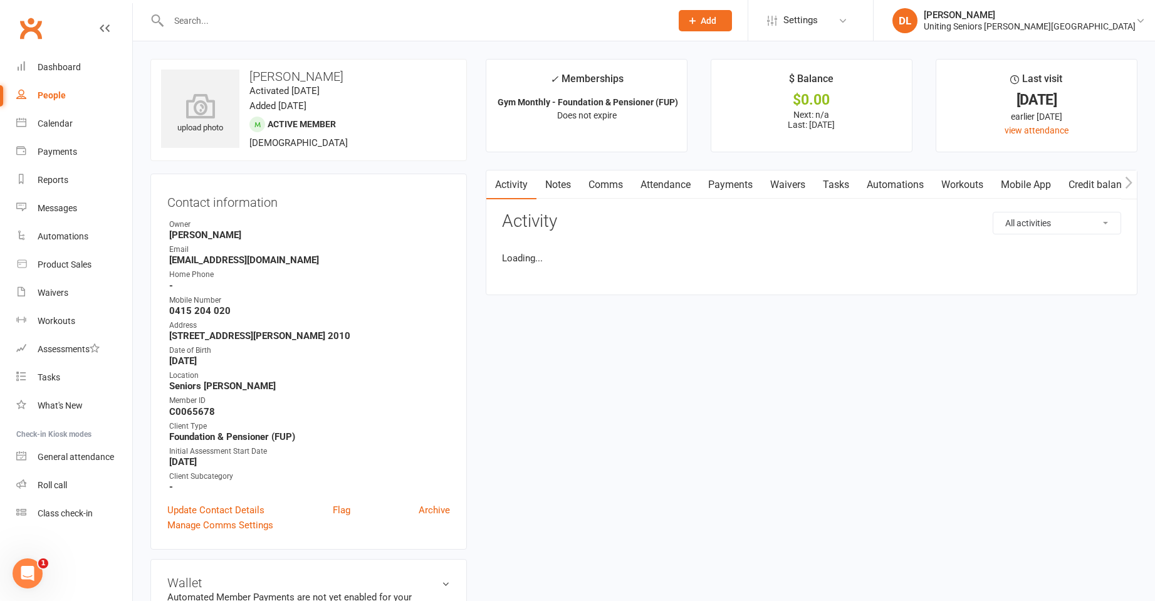
click at [656, 202] on div "Activity Notes Comms Attendance Payments Waivers Tasks Automations Workouts Mob…" at bounding box center [812, 232] width 652 height 125
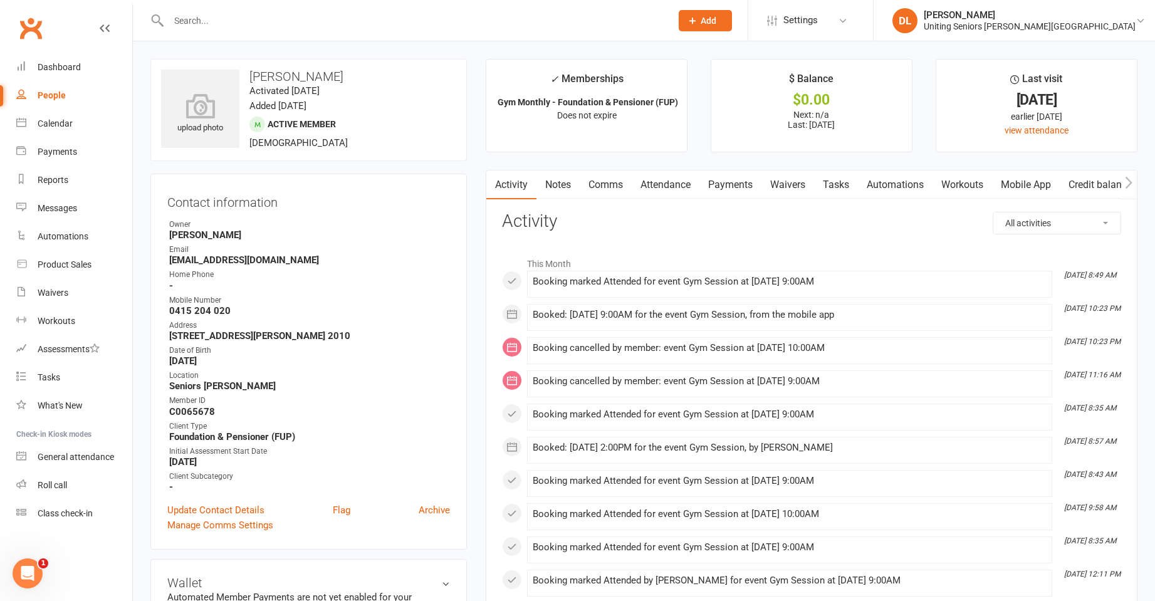
click at [664, 197] on link "Attendance" at bounding box center [666, 184] width 68 height 29
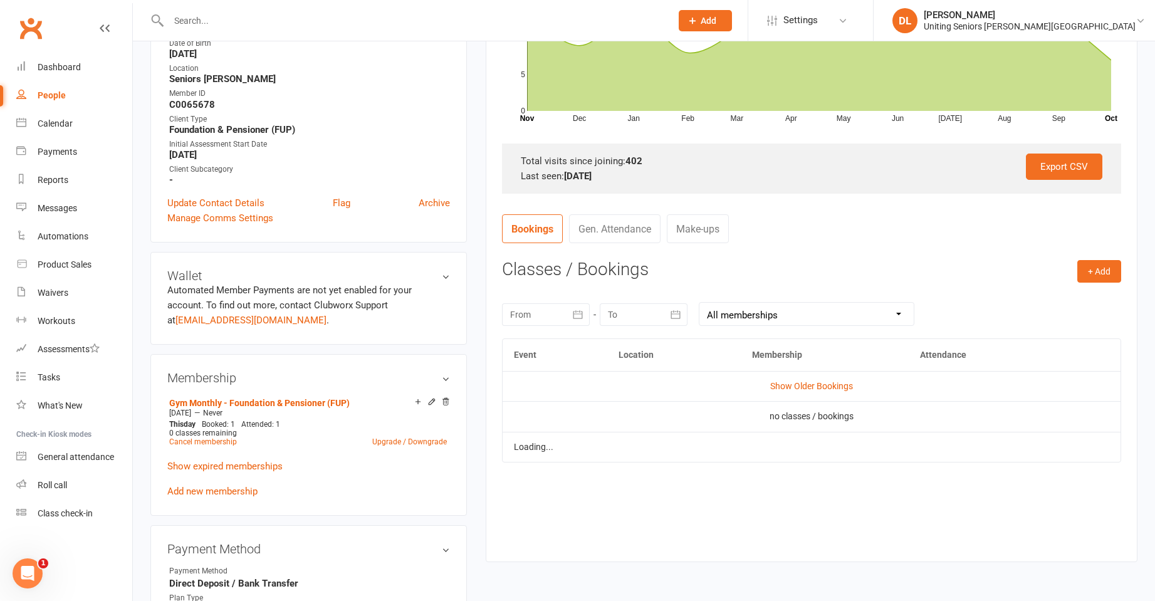
scroll to position [501, 0]
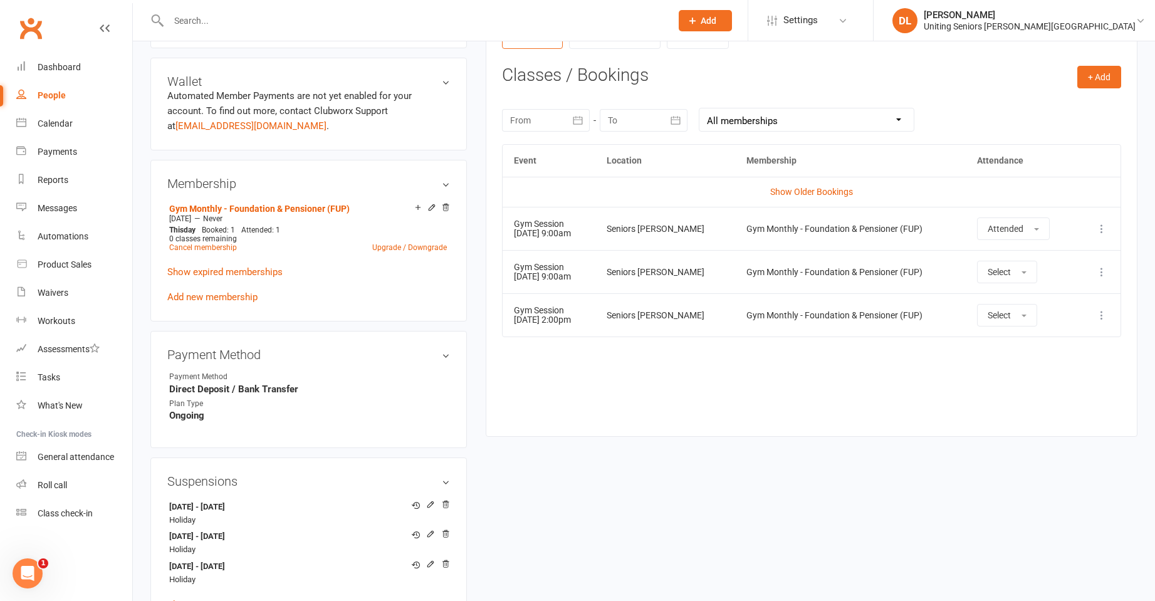
click at [1096, 315] on icon at bounding box center [1101, 315] width 13 height 13
click at [1075, 385] on link "Remove booking" at bounding box center [1046, 389] width 124 height 25
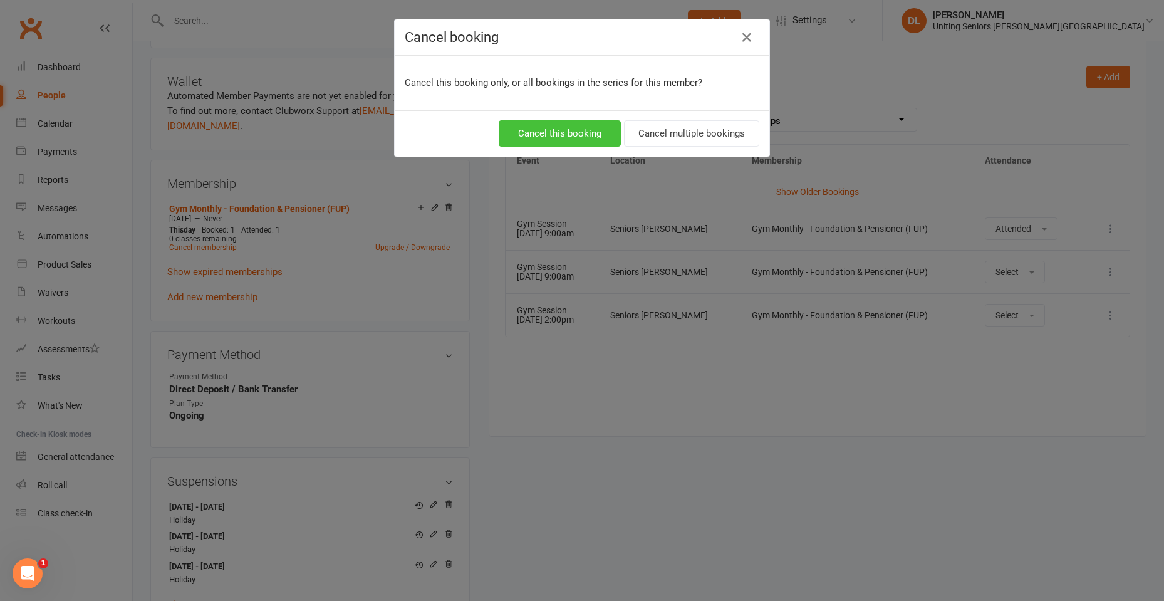
click at [560, 132] on button "Cancel this booking" at bounding box center [560, 133] width 122 height 26
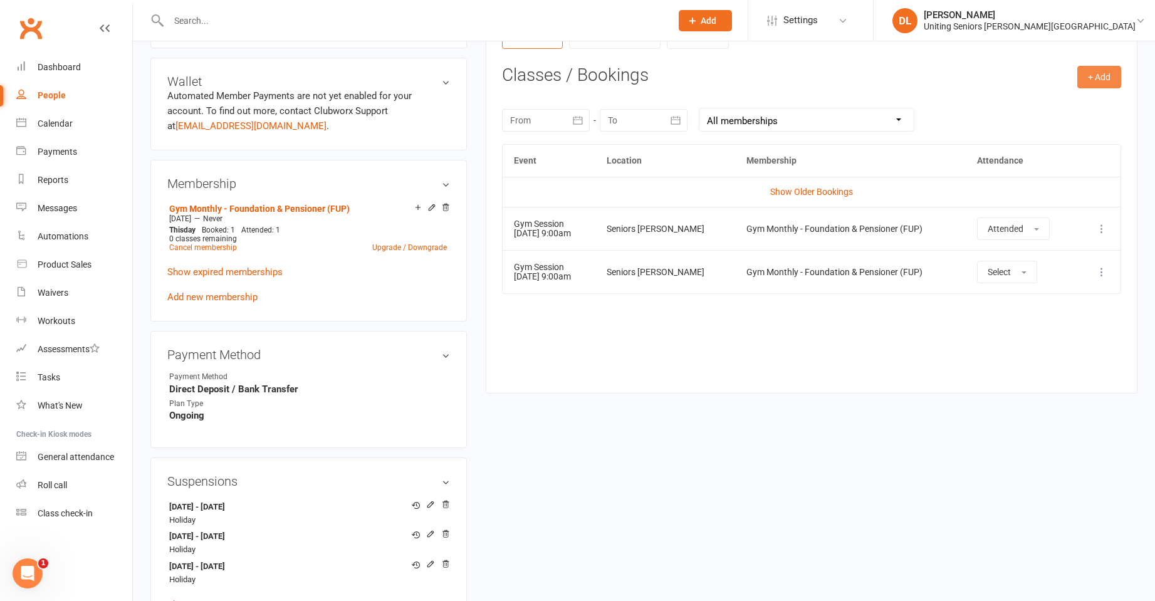
click at [1090, 76] on button "+ Add" at bounding box center [1099, 77] width 44 height 23
click at [1075, 106] on link "Book Event" at bounding box center [1058, 105] width 124 height 25
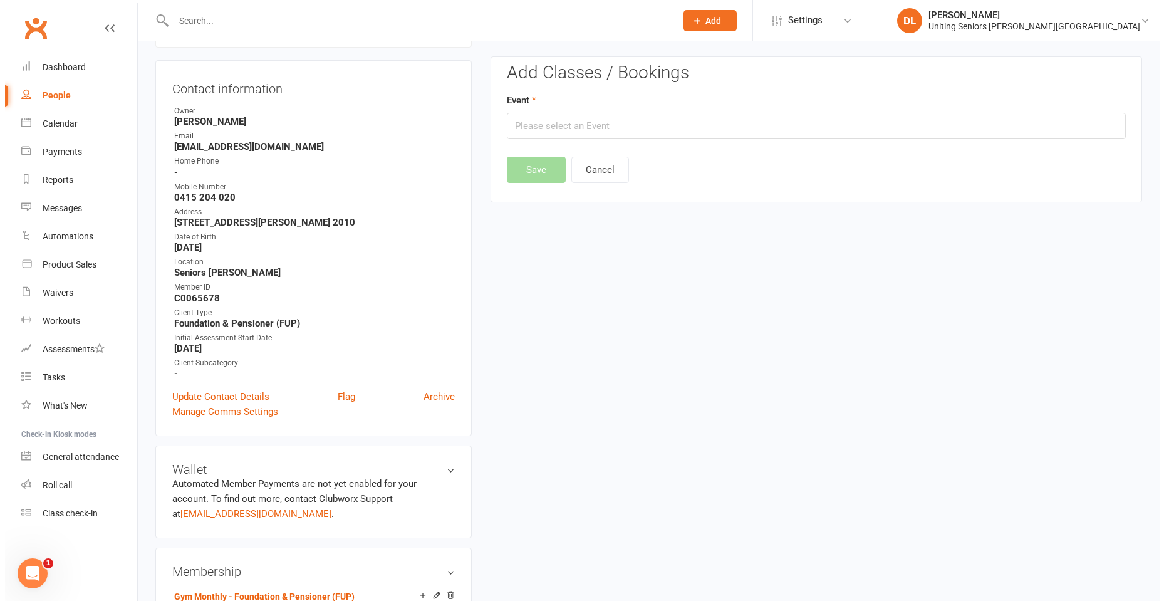
scroll to position [107, 0]
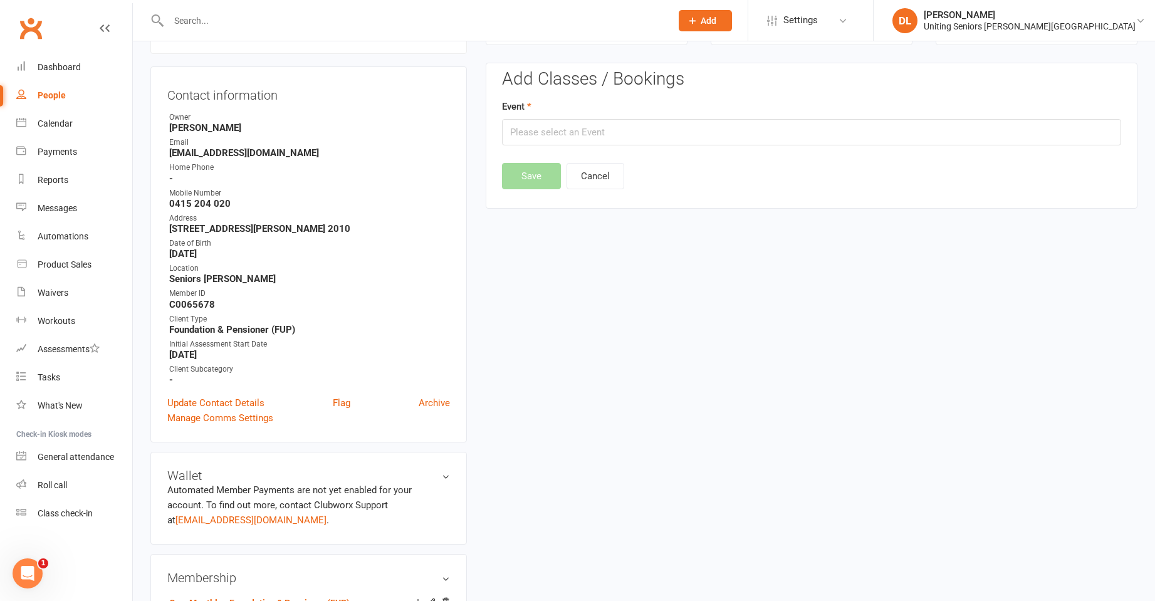
click at [700, 118] on div "Event" at bounding box center [811, 122] width 619 height 46
click at [719, 134] on input "text" at bounding box center [811, 132] width 619 height 26
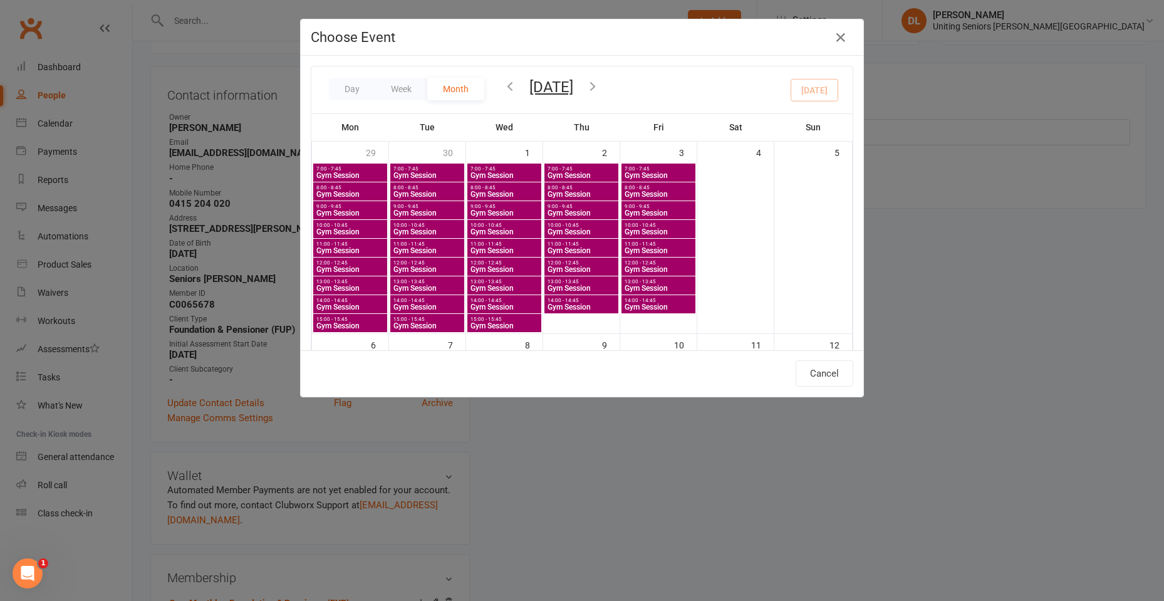
click at [600, 87] on icon "button" at bounding box center [593, 86] width 14 height 14
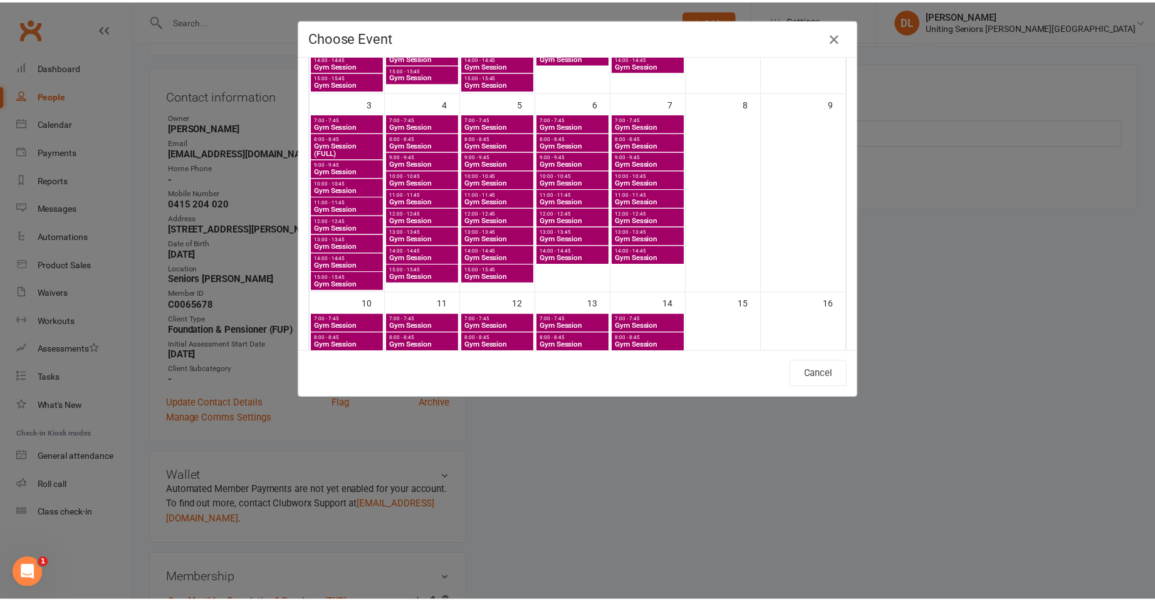
scroll to position [251, 0]
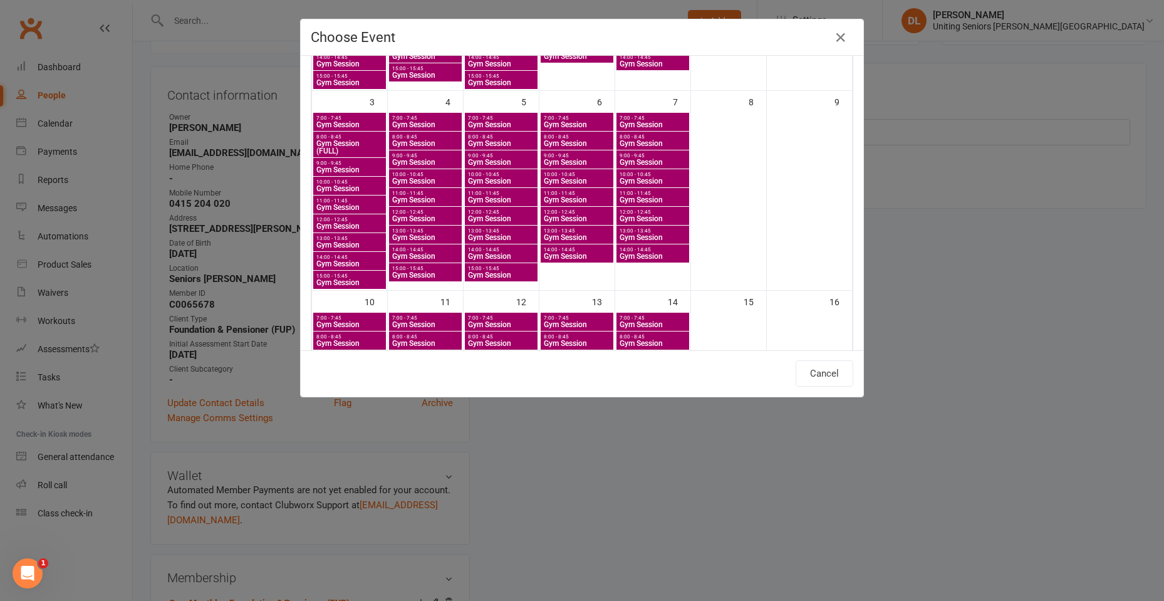
click at [488, 157] on span "9:00 - 9:45" at bounding box center [501, 156] width 68 height 6
type input "Gym Session - [DATE] 9:00:00 AM"
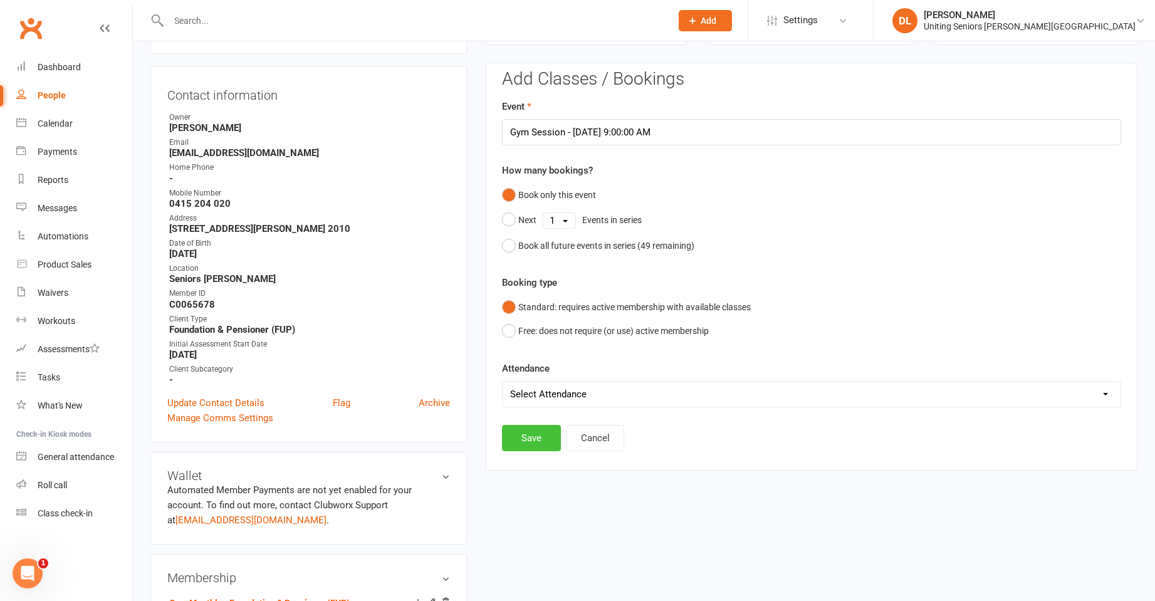
click at [540, 430] on button "Save" at bounding box center [531, 438] width 59 height 26
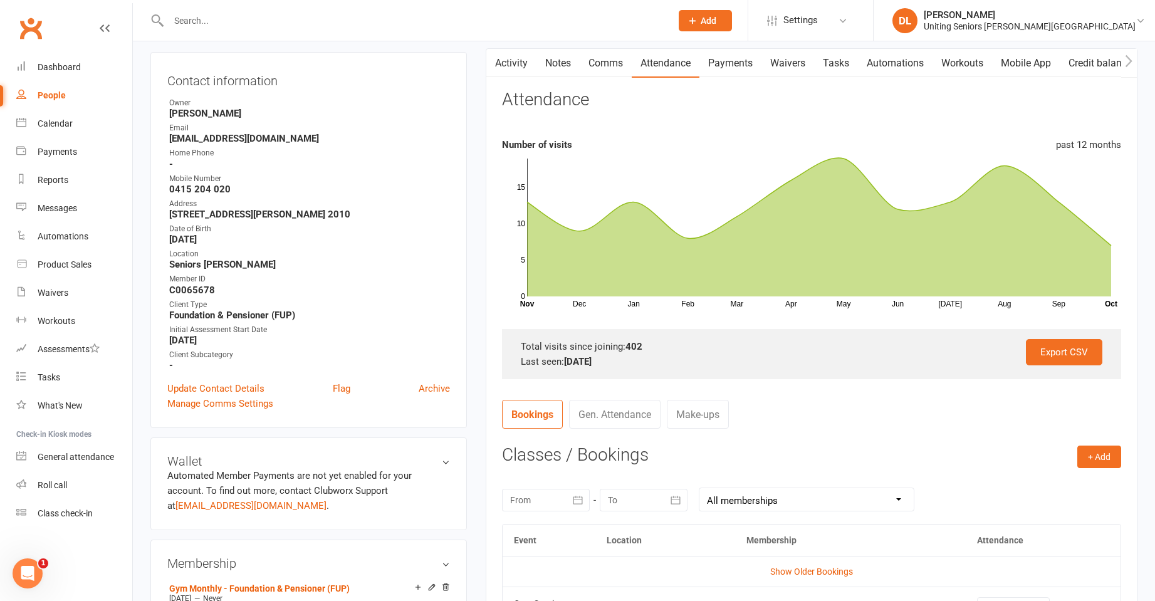
scroll to position [0, 0]
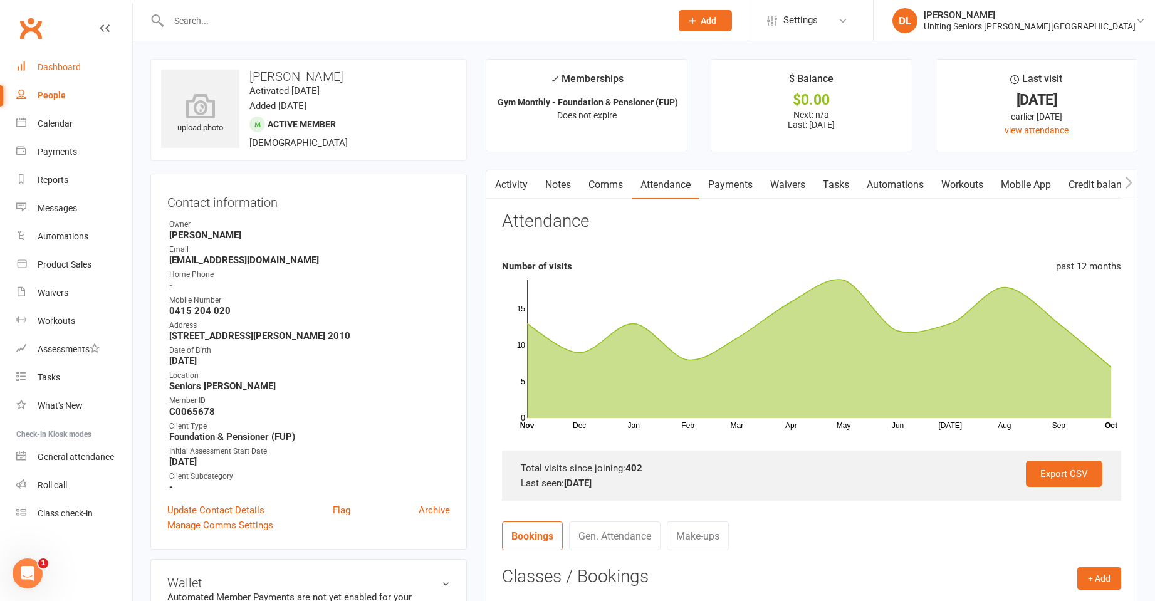
click at [60, 69] on div "Dashboard" at bounding box center [59, 67] width 43 height 10
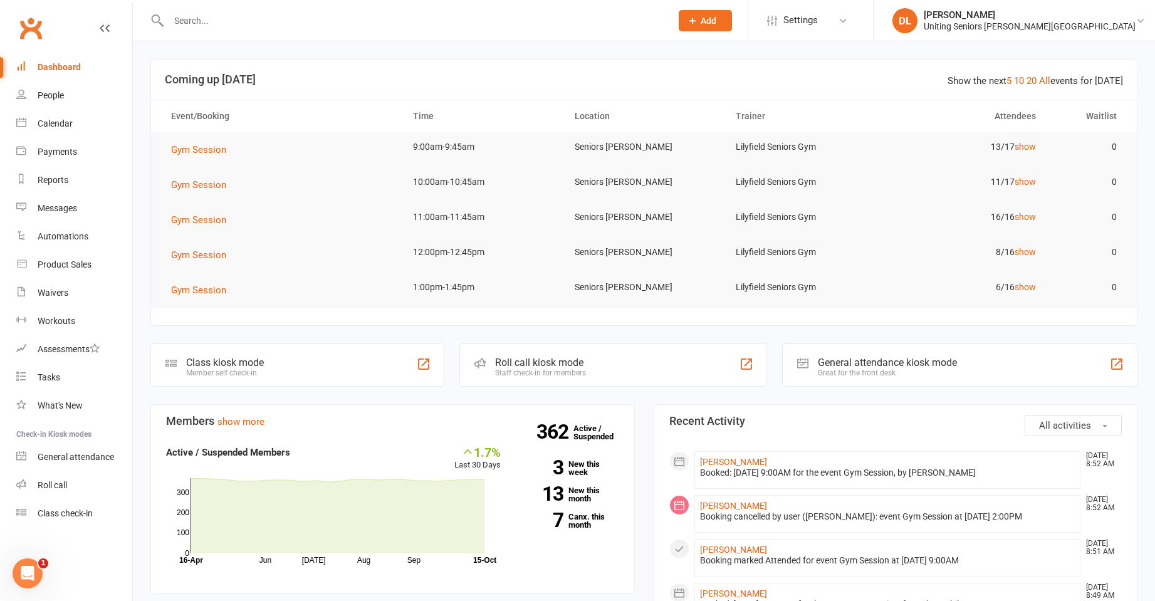
click at [220, 137] on td "Gym Session" at bounding box center [281, 149] width 242 height 35
click at [210, 153] on span "Gym Session" at bounding box center [198, 149] width 55 height 11
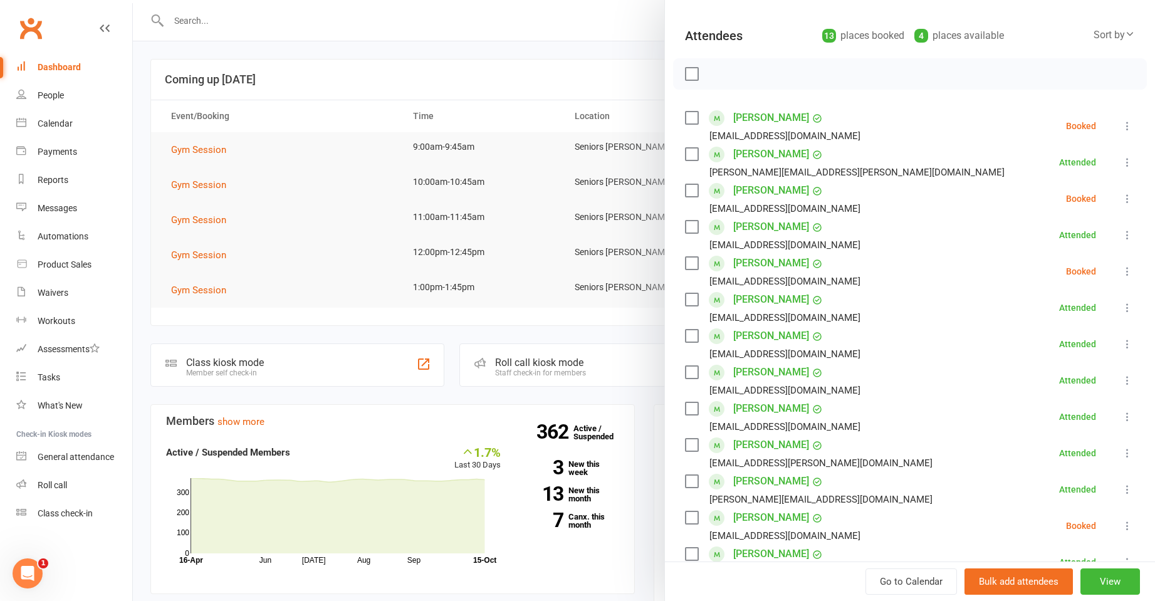
scroll to position [188, 0]
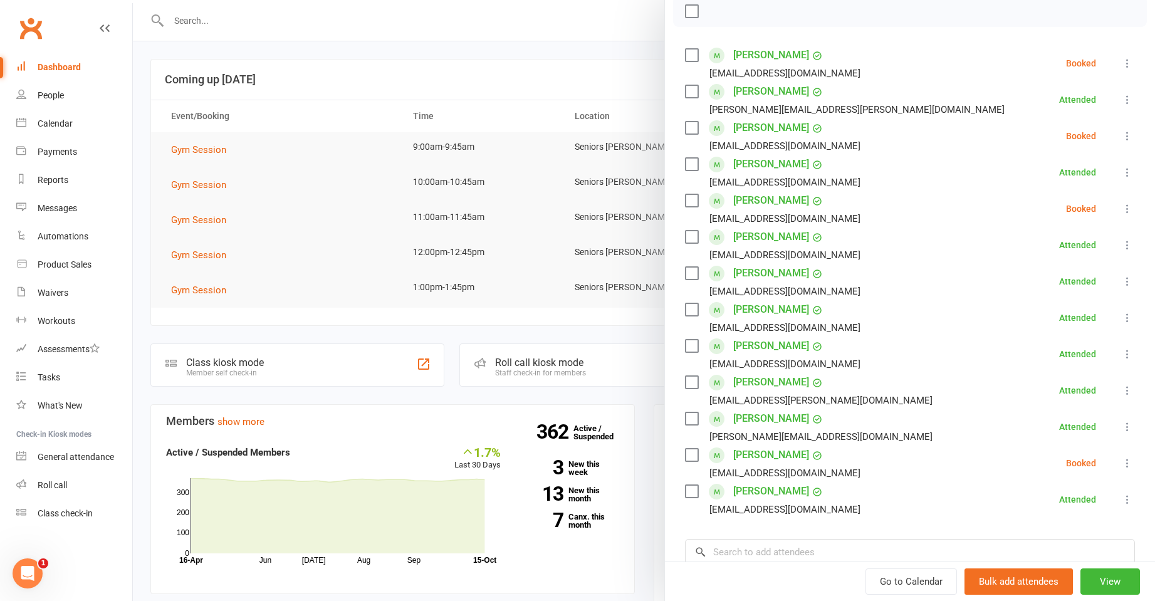
click at [325, 164] on div at bounding box center [644, 300] width 1022 height 601
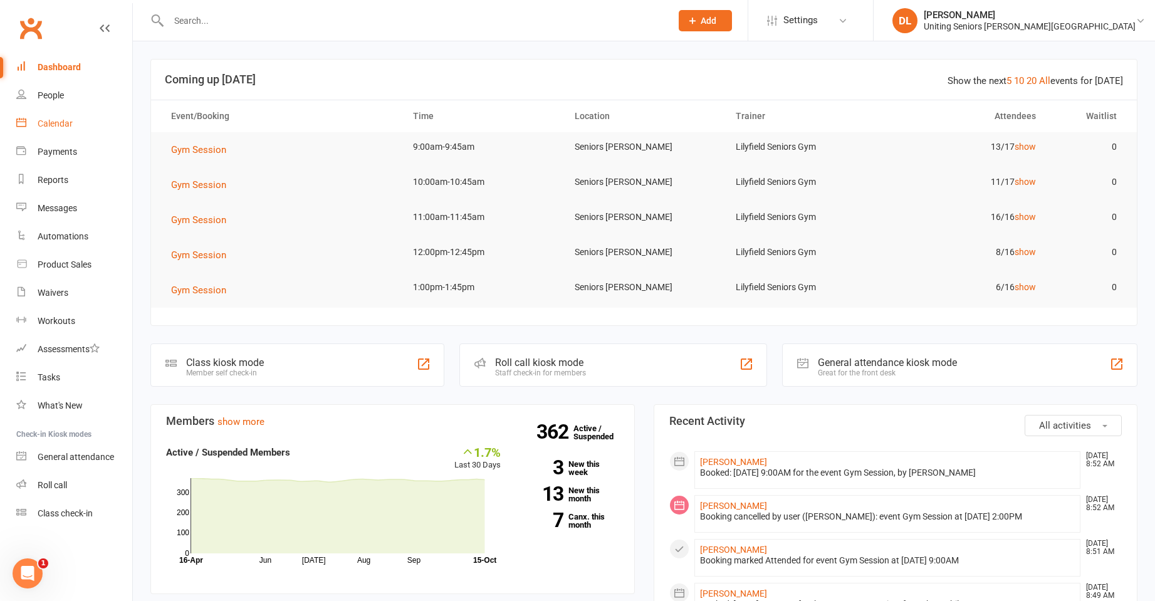
click at [43, 125] on div "Calendar" at bounding box center [55, 123] width 35 height 10
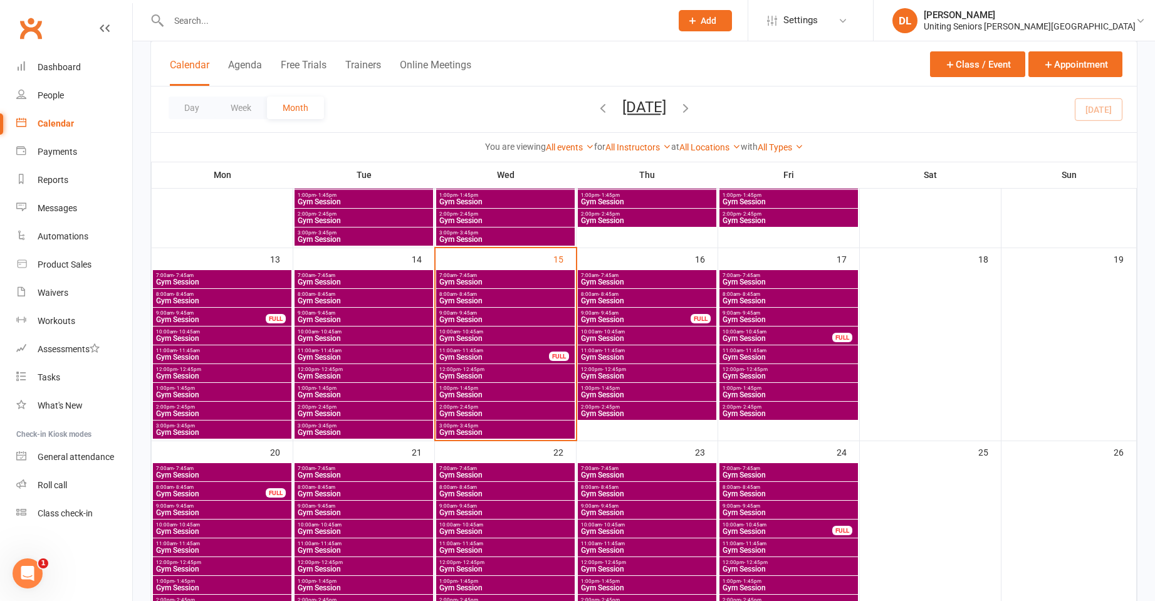
scroll to position [439, 0]
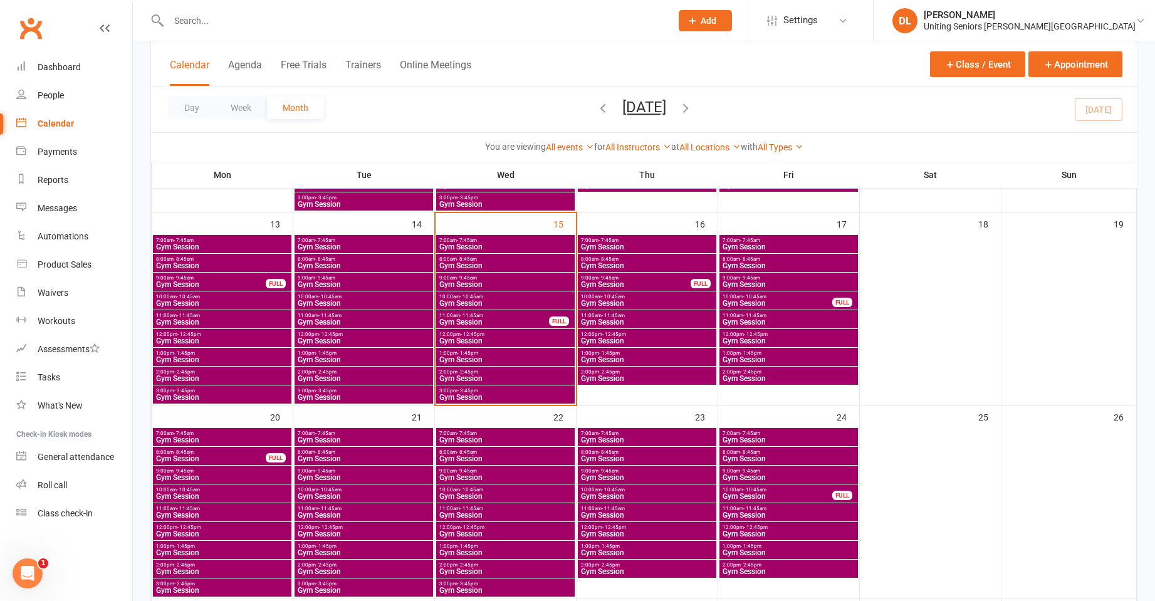
click at [469, 303] on span "Gym Session" at bounding box center [505, 304] width 133 height 8
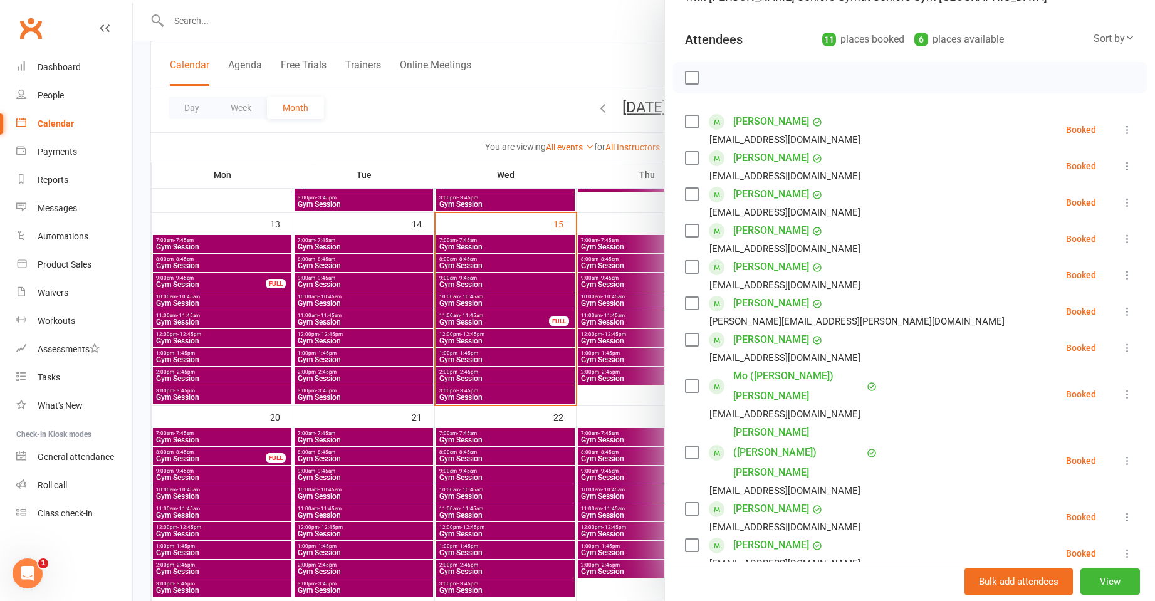
scroll to position [125, 0]
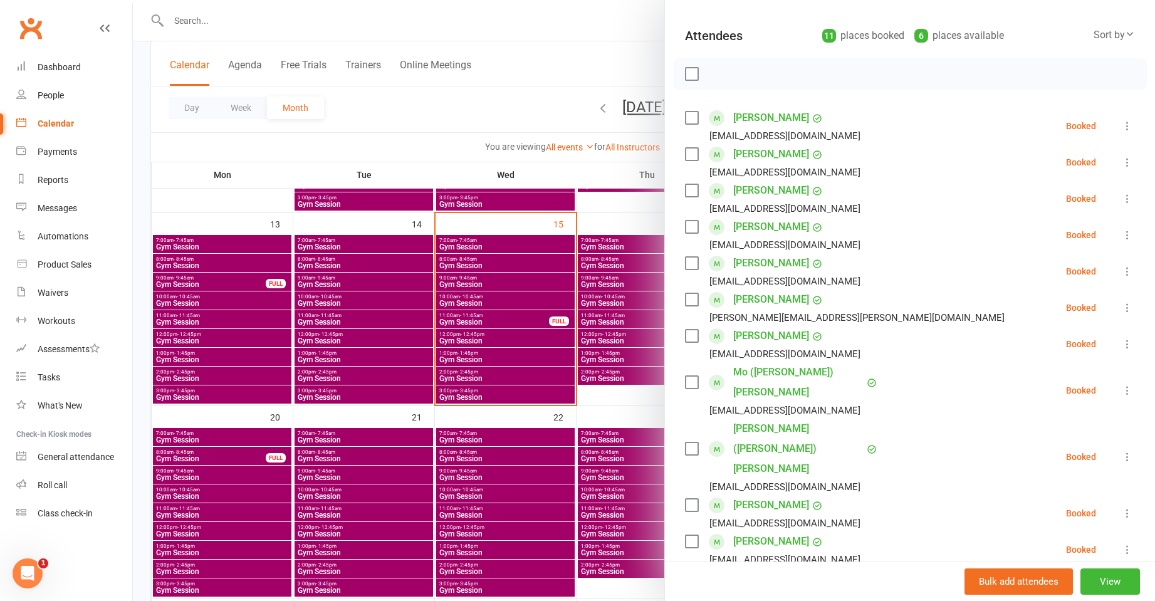
click at [507, 332] on div at bounding box center [644, 300] width 1022 height 601
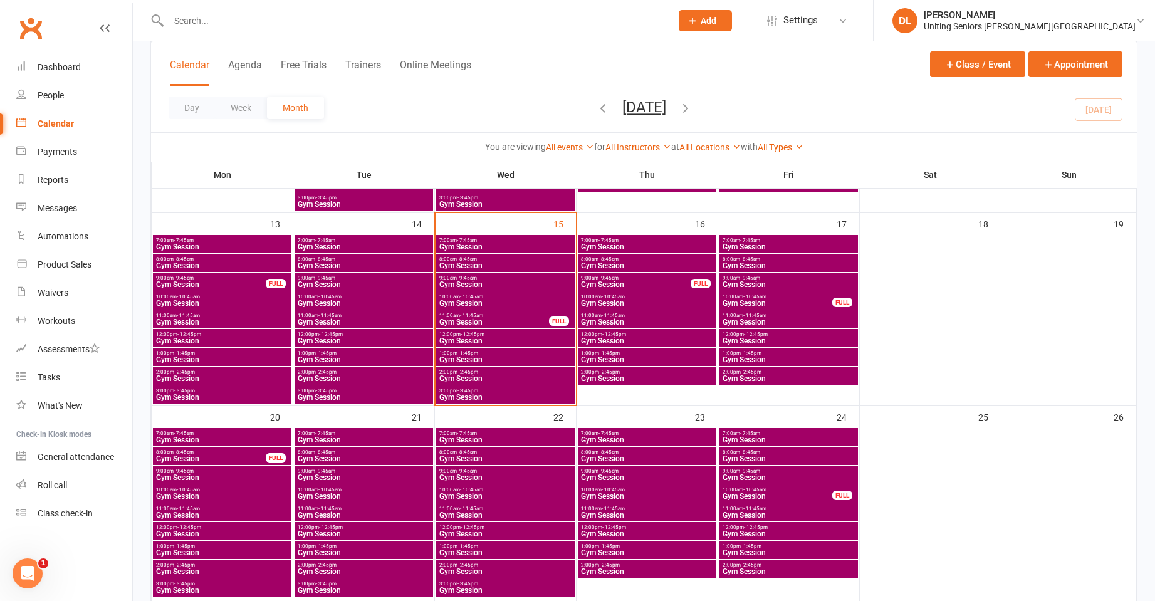
click at [451, 282] on span "Gym Session" at bounding box center [505, 285] width 133 height 8
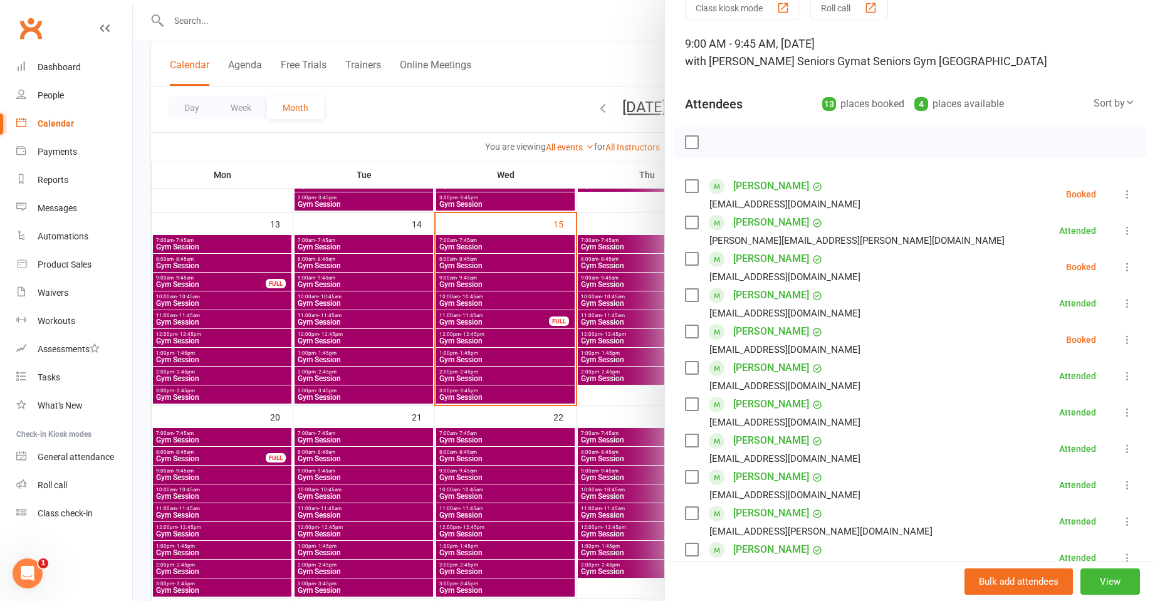
scroll to position [188, 0]
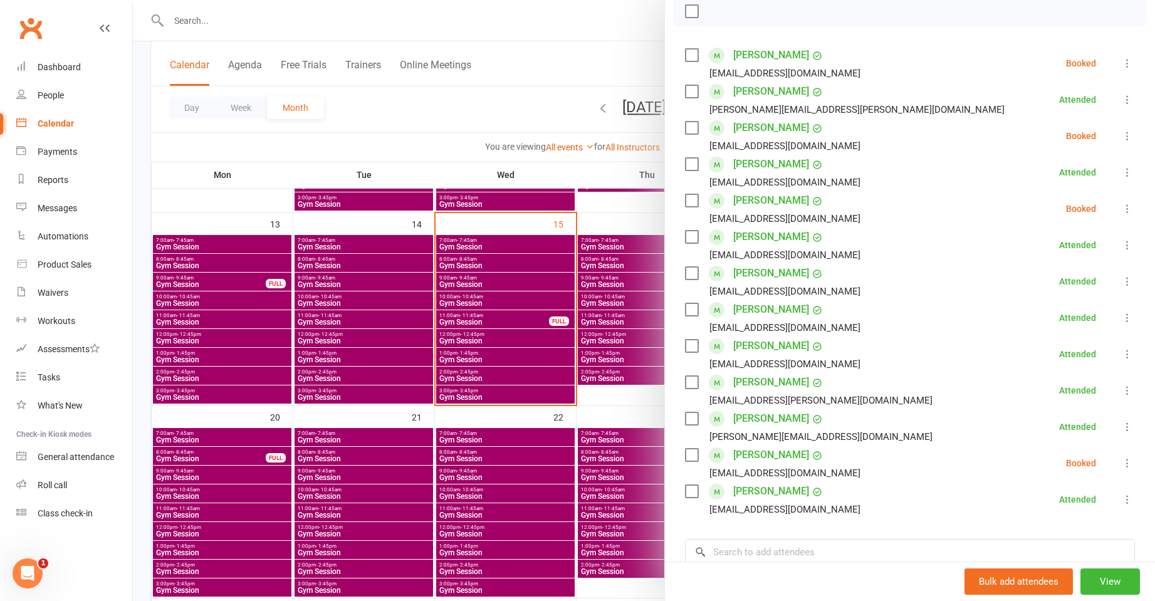
click at [467, 262] on div at bounding box center [644, 300] width 1022 height 601
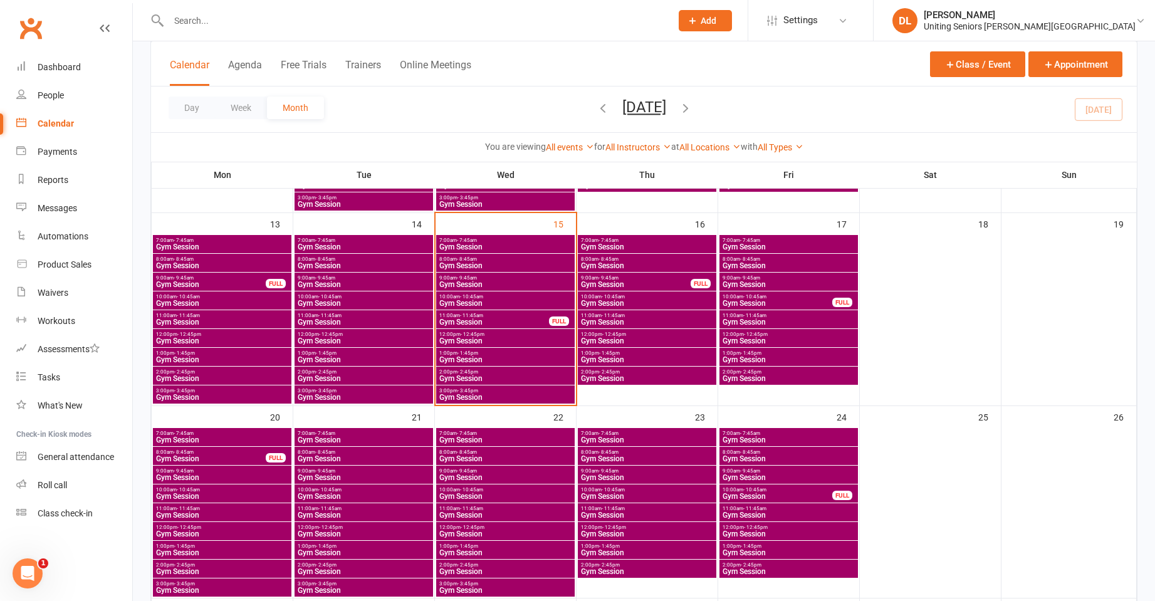
click at [471, 260] on span "- 8:45am" at bounding box center [467, 259] width 20 height 6
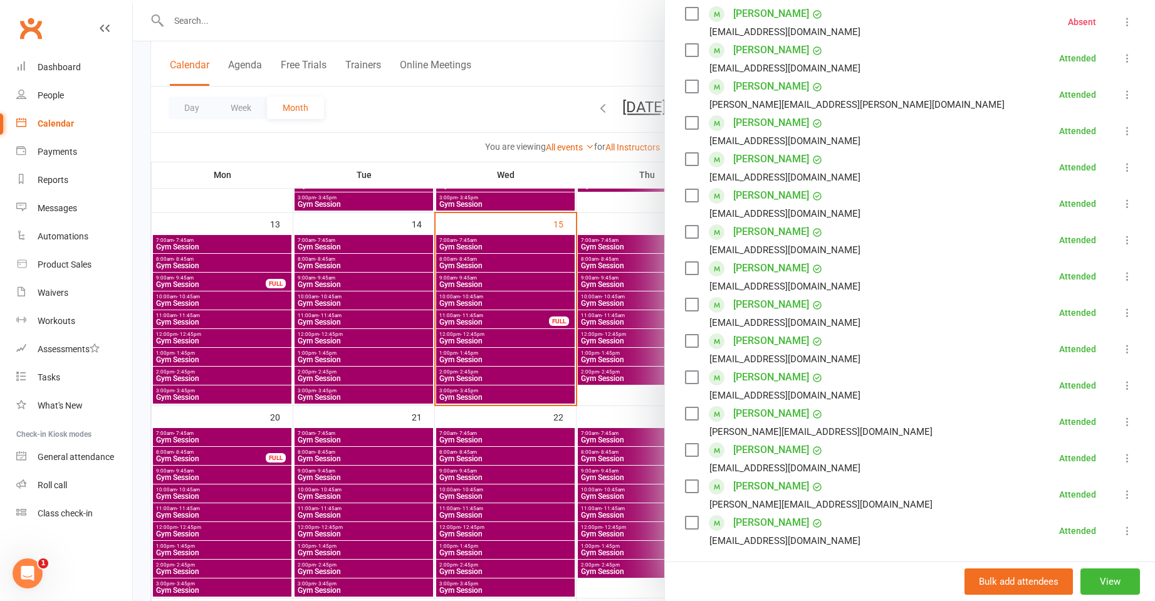
scroll to position [251, 0]
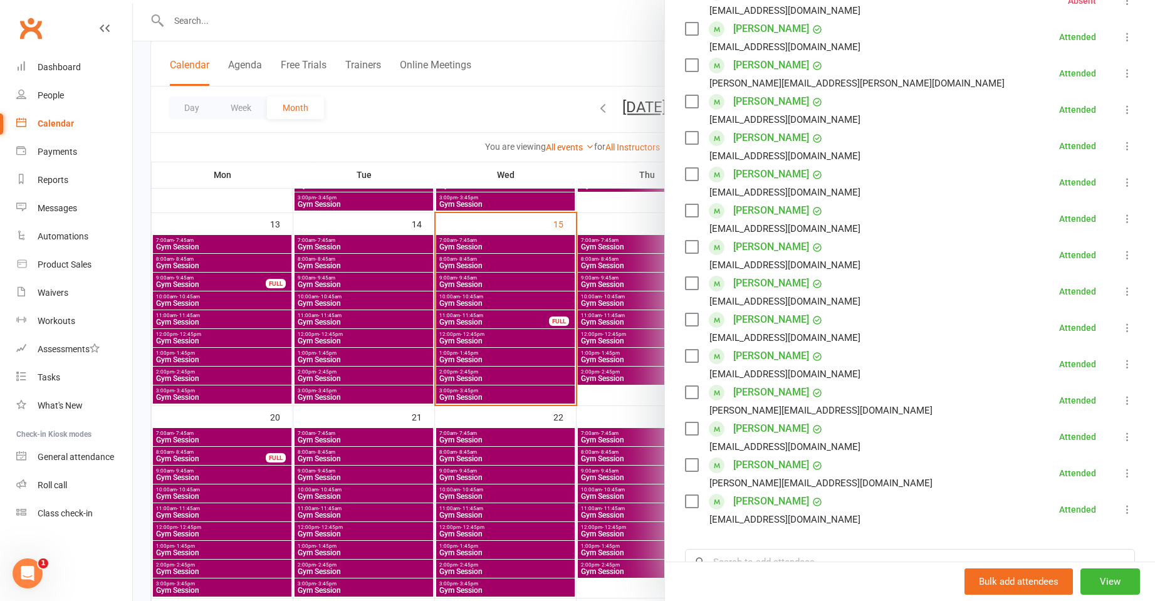
click at [516, 264] on div at bounding box center [644, 300] width 1022 height 601
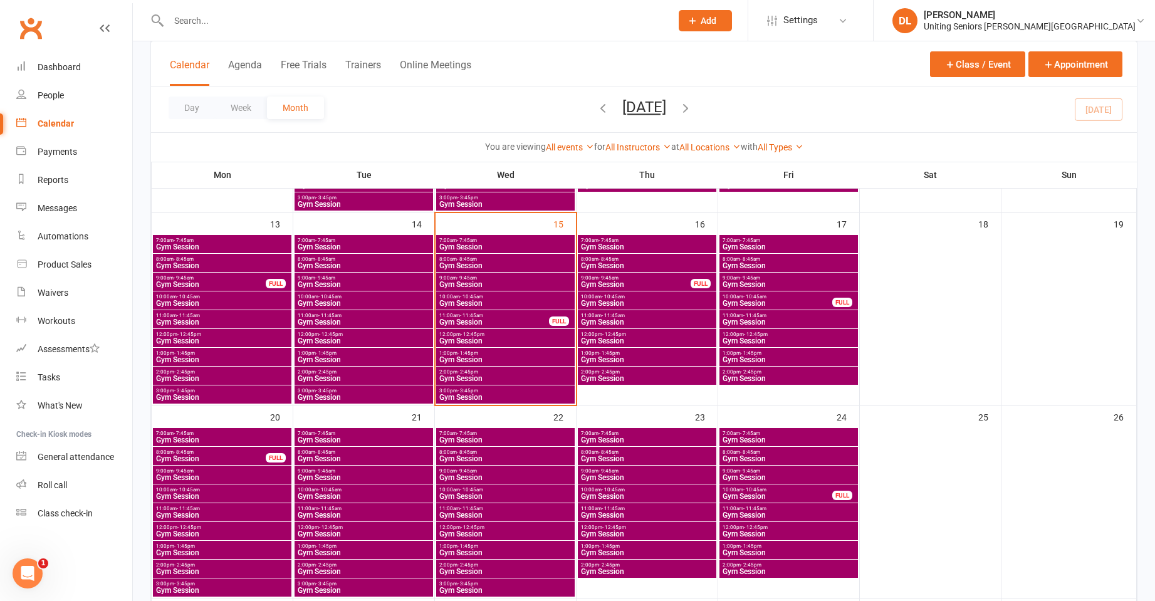
click at [491, 287] on span "Gym Session" at bounding box center [505, 285] width 133 height 8
